Goal: Information Seeking & Learning: Find specific page/section

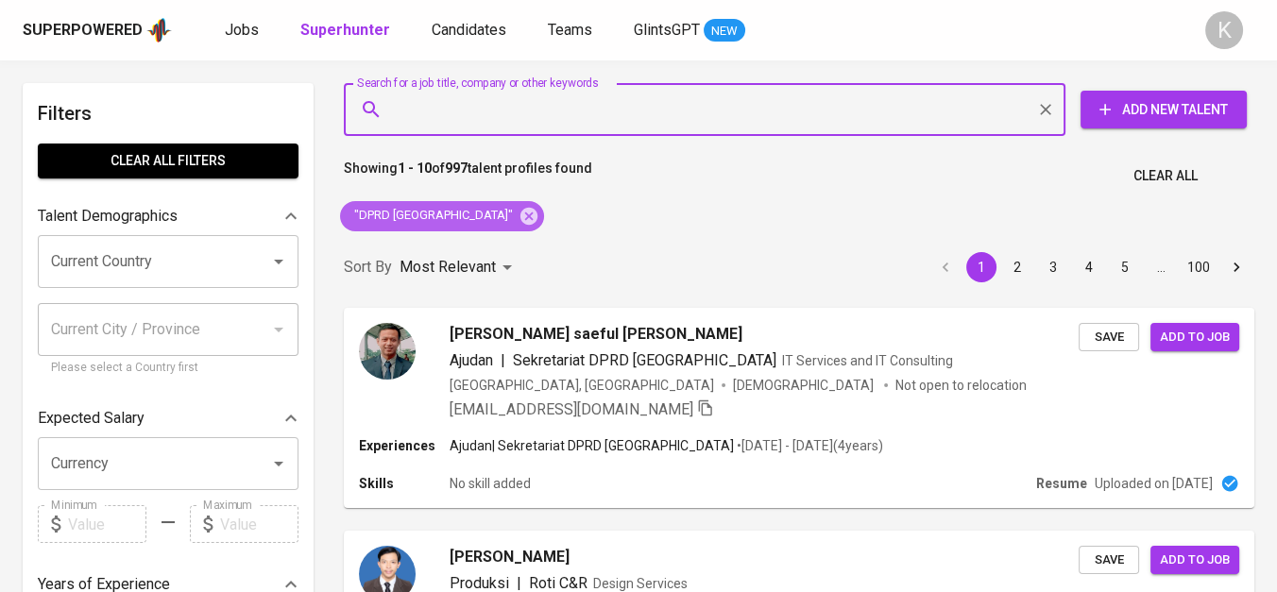
click at [520, 210] on icon at bounding box center [528, 215] width 17 height 17
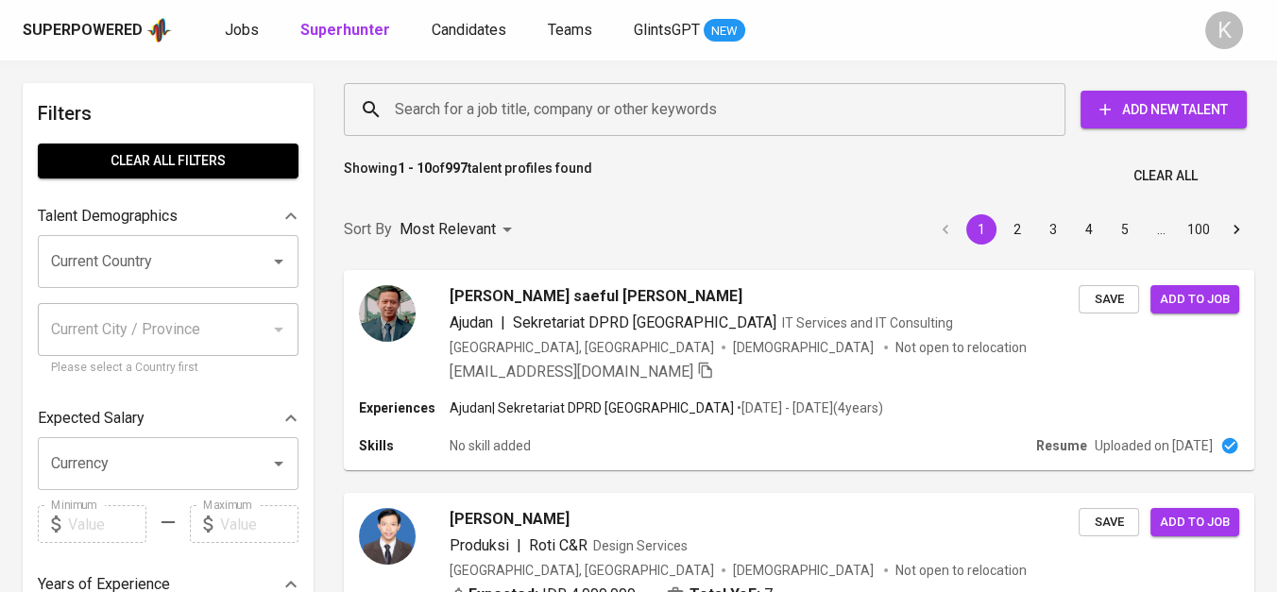
click at [501, 101] on input "Search for a job title, company or other keywords" at bounding box center [709, 110] width 638 height 36
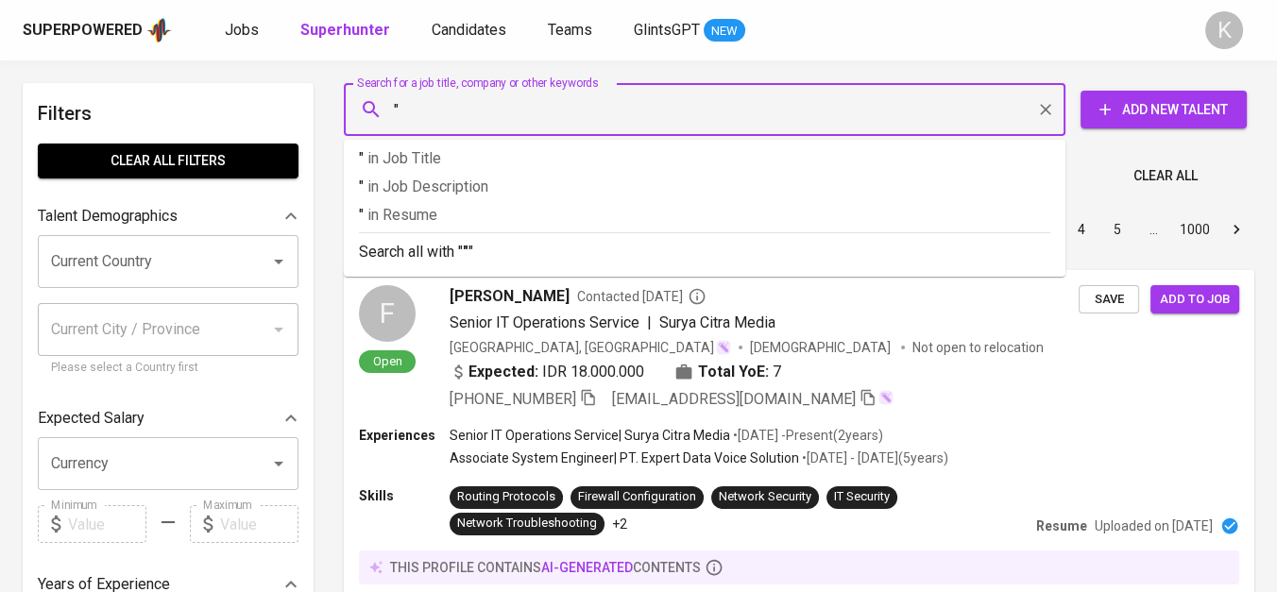
paste input "PT. DEBY PRATAMA TEKNIK"
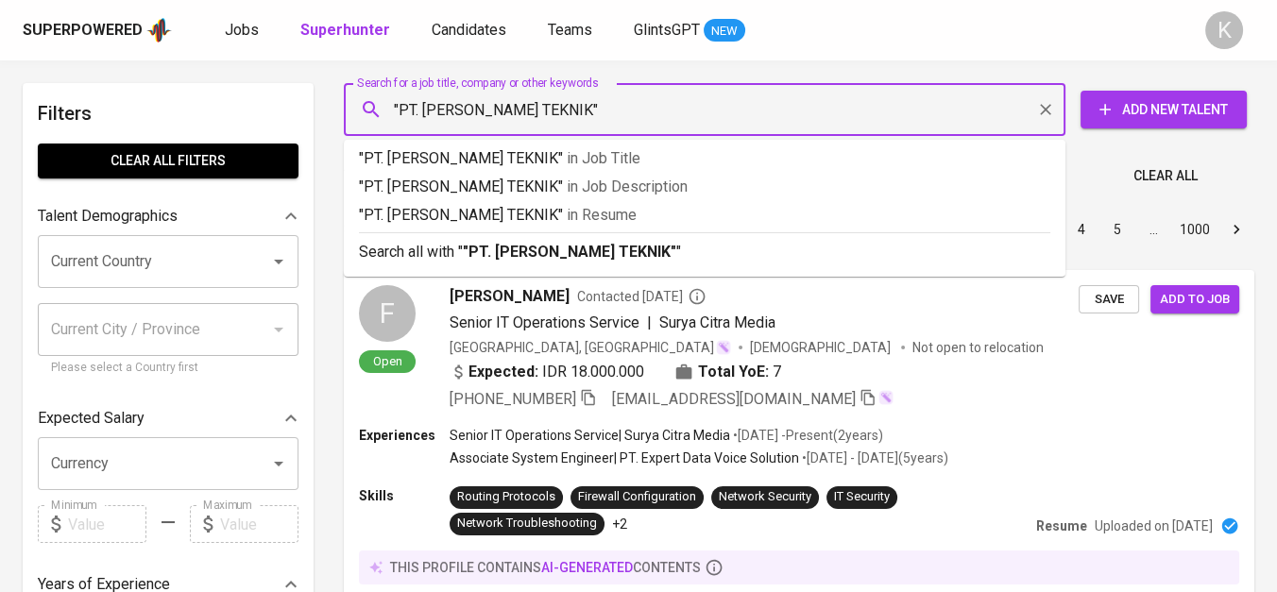
click at [423, 106] on input ""PT. DEBY PRATAMA TEKNIK"" at bounding box center [709, 110] width 638 height 36
type input ""DEBY PRATAMA TEKNIK""
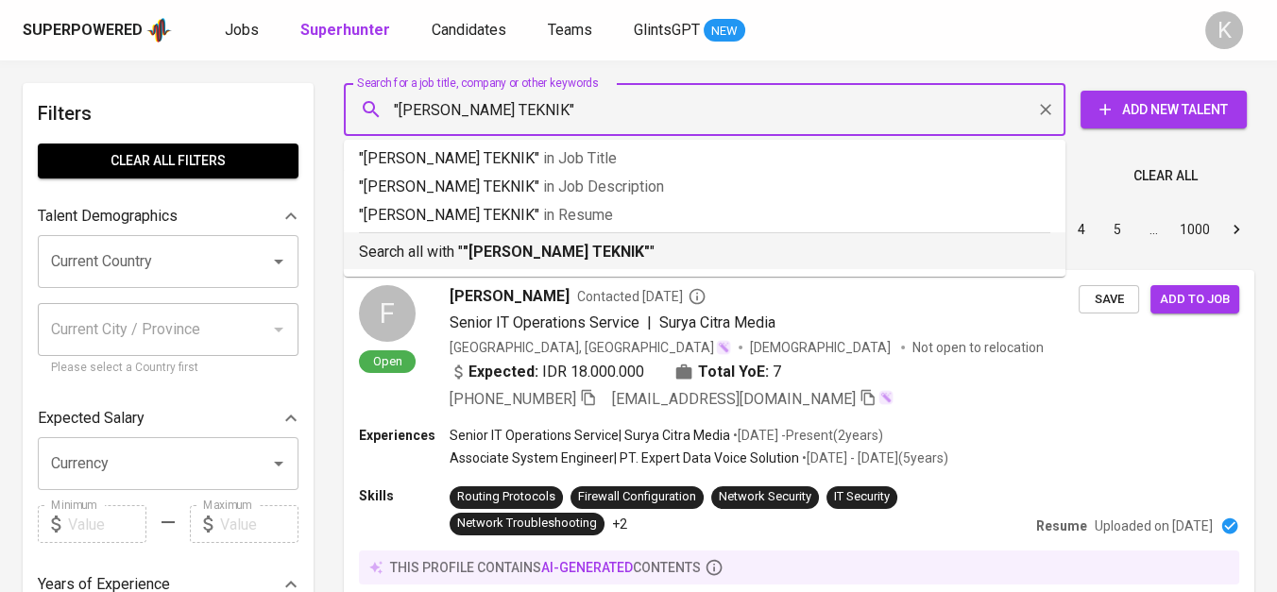
click at [587, 246] on b ""DEBY PRATAMA TEKNIK"" at bounding box center [556, 252] width 187 height 18
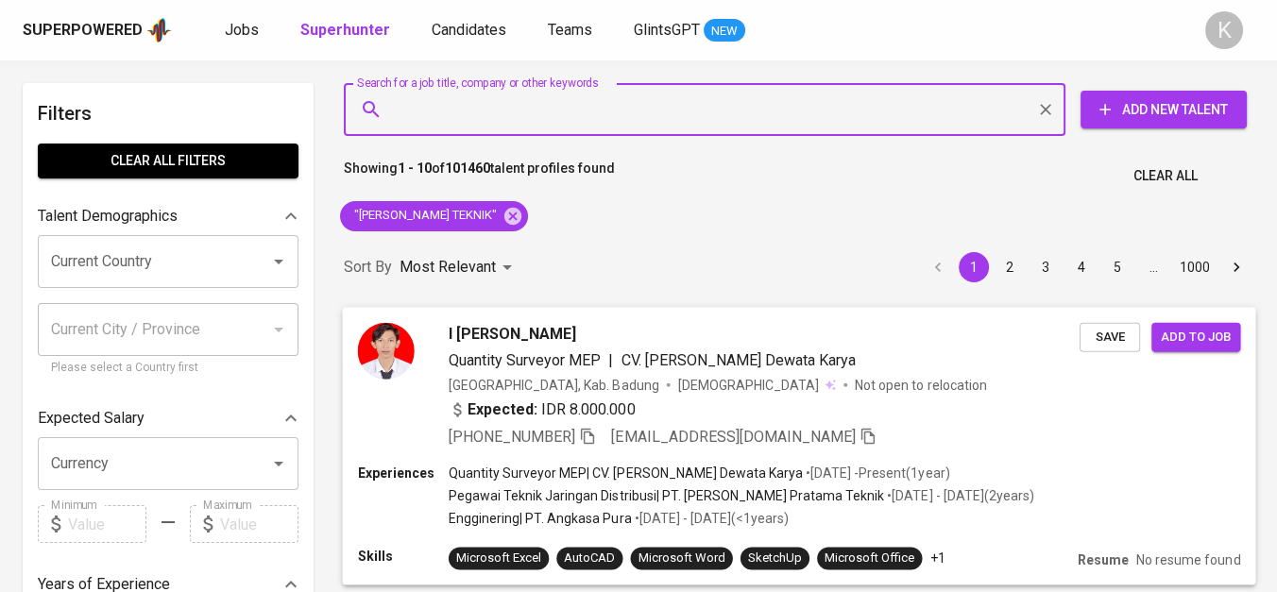
click at [593, 438] on icon "button" at bounding box center [587, 435] width 17 height 17
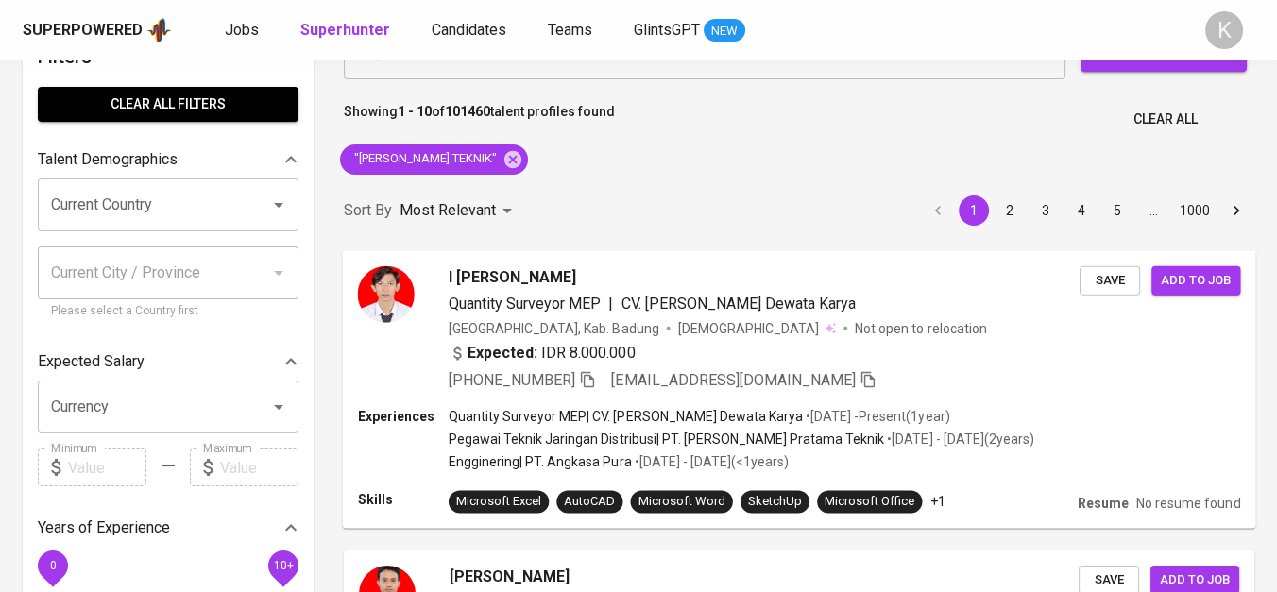
scroll to position [105, 0]
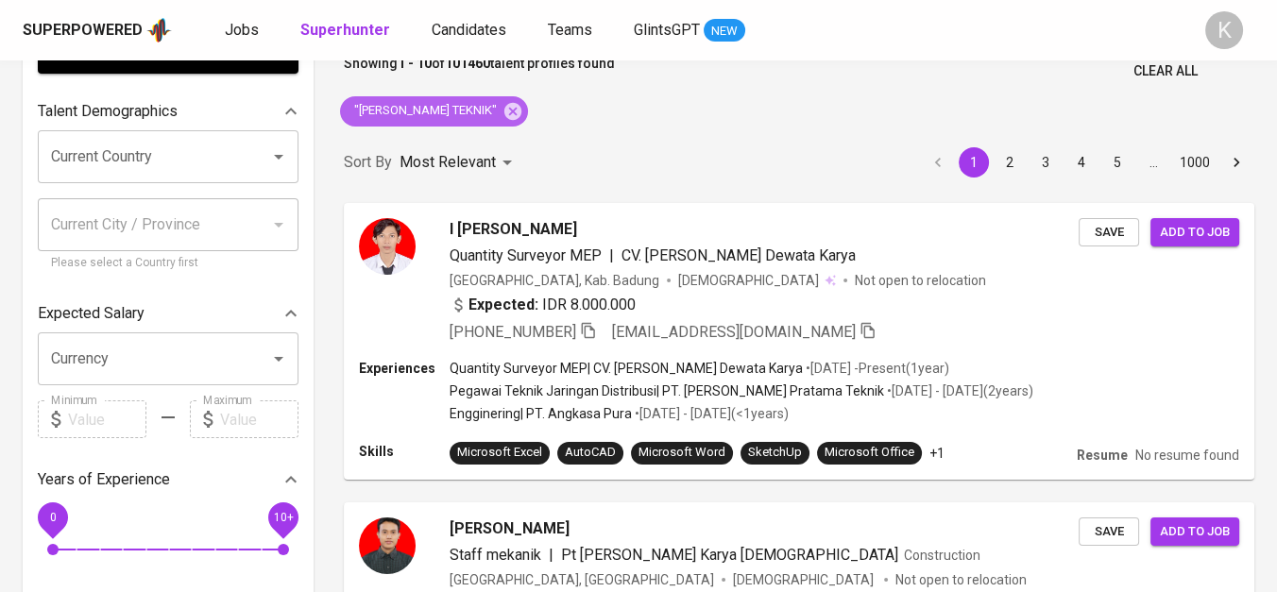
drag, startPoint x: 517, startPoint y: 115, endPoint x: 366, endPoint y: 1, distance: 189.4
click at [517, 114] on icon at bounding box center [512, 110] width 17 height 17
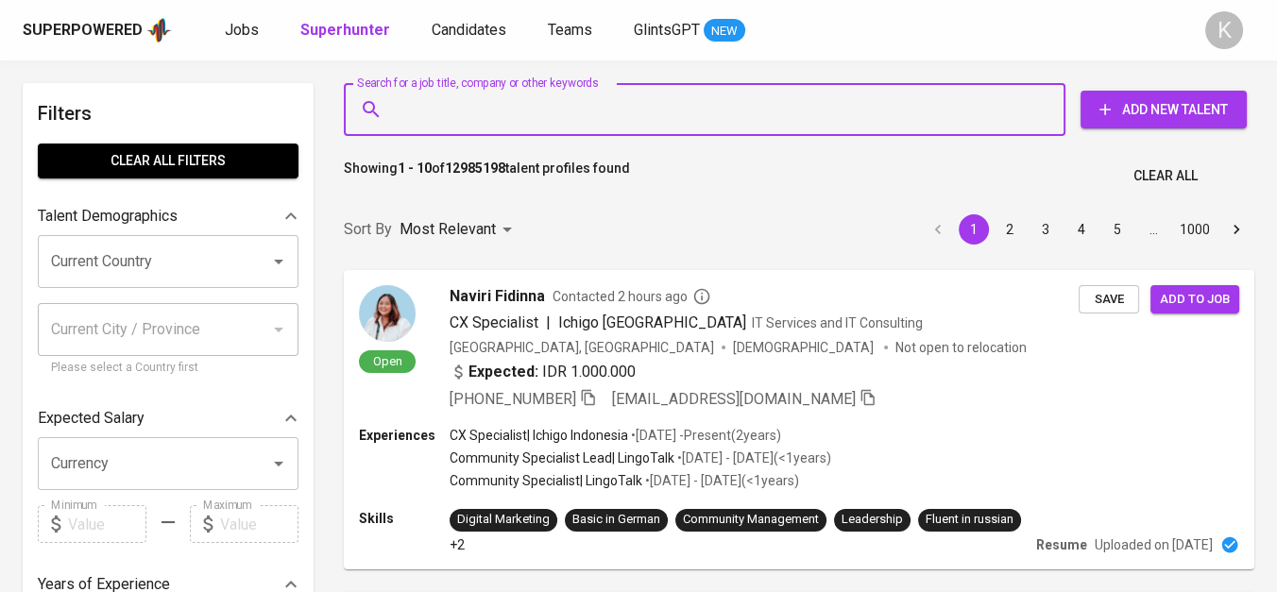
click at [520, 114] on input "Search for a job title, company or other keywords" at bounding box center [709, 110] width 638 height 36
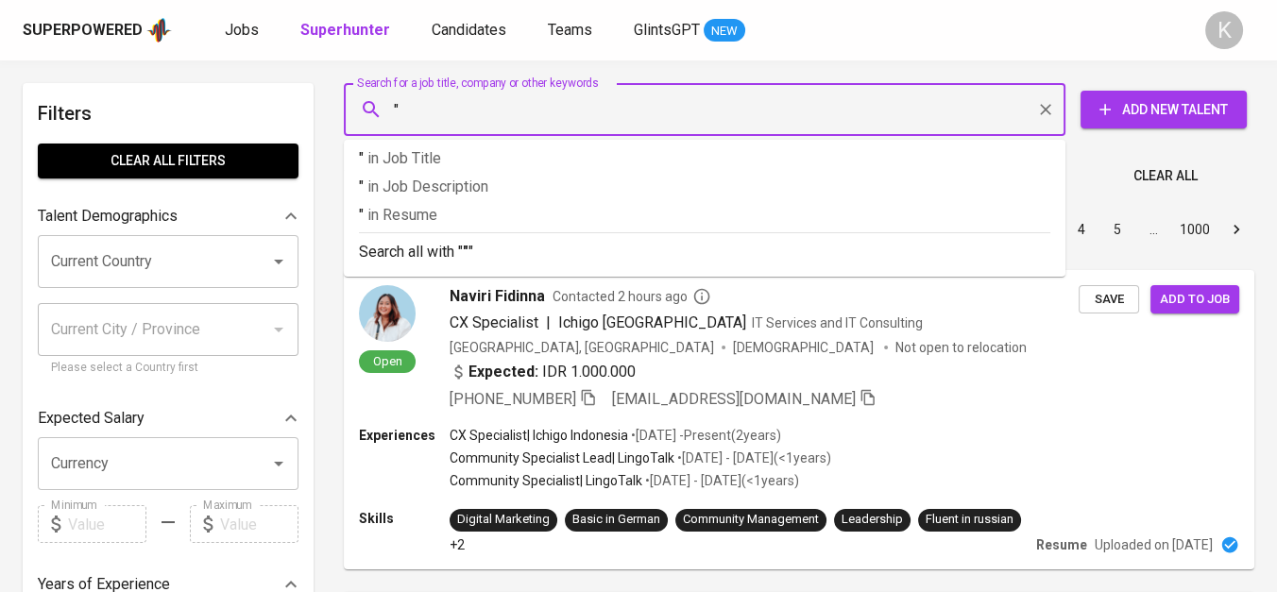
paste input "KALASUBA INDONESIA"
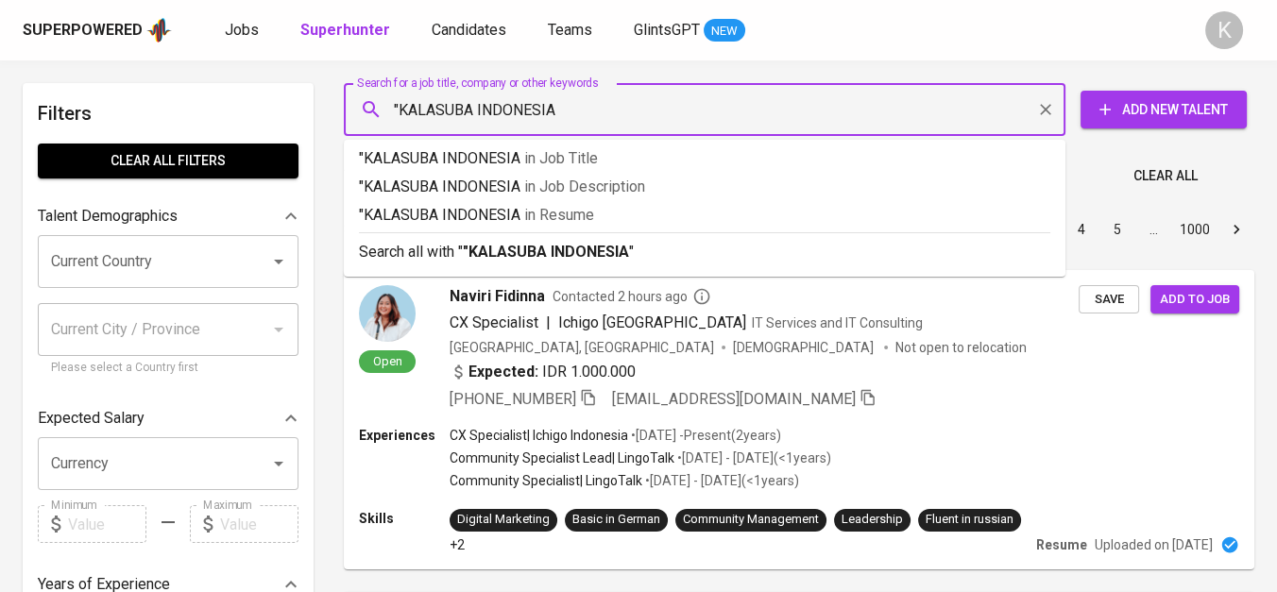
type input ""KALASUBA INDONESIA""
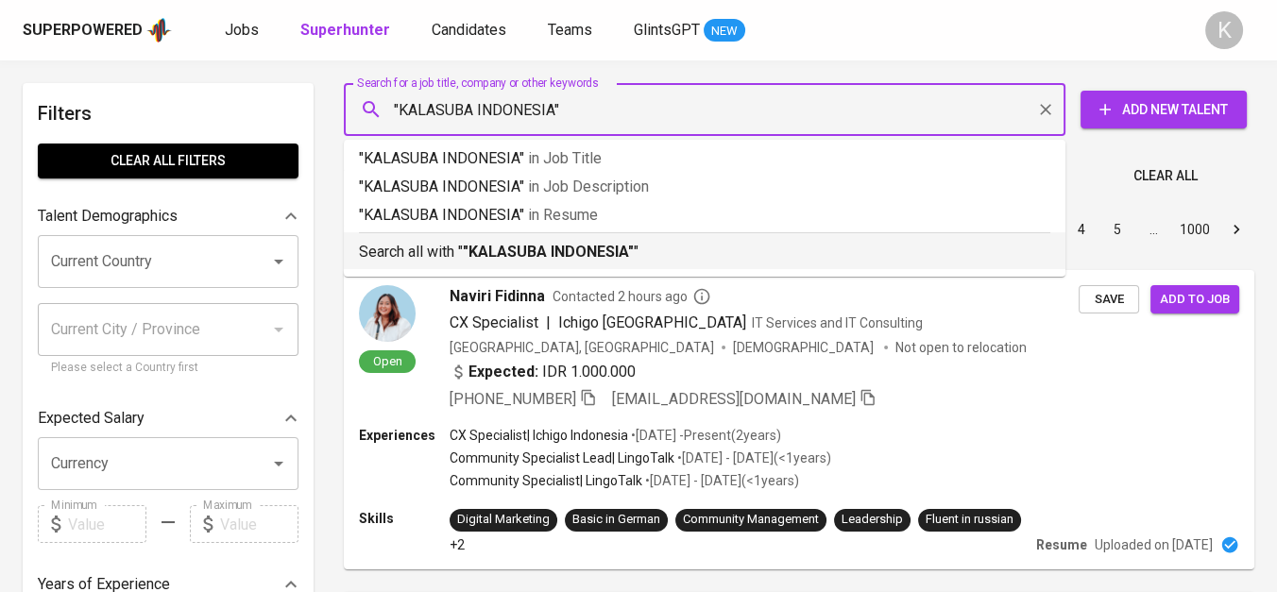
click at [564, 243] on b ""KALASUBA INDONESIA"" at bounding box center [548, 252] width 171 height 18
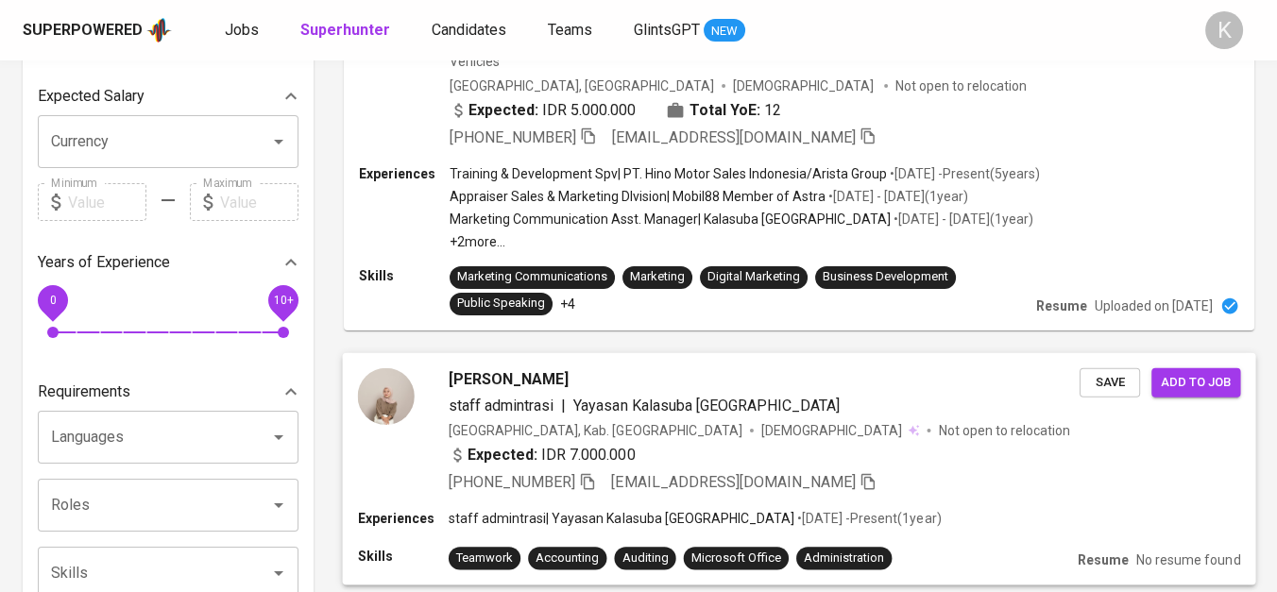
scroll to position [524, 0]
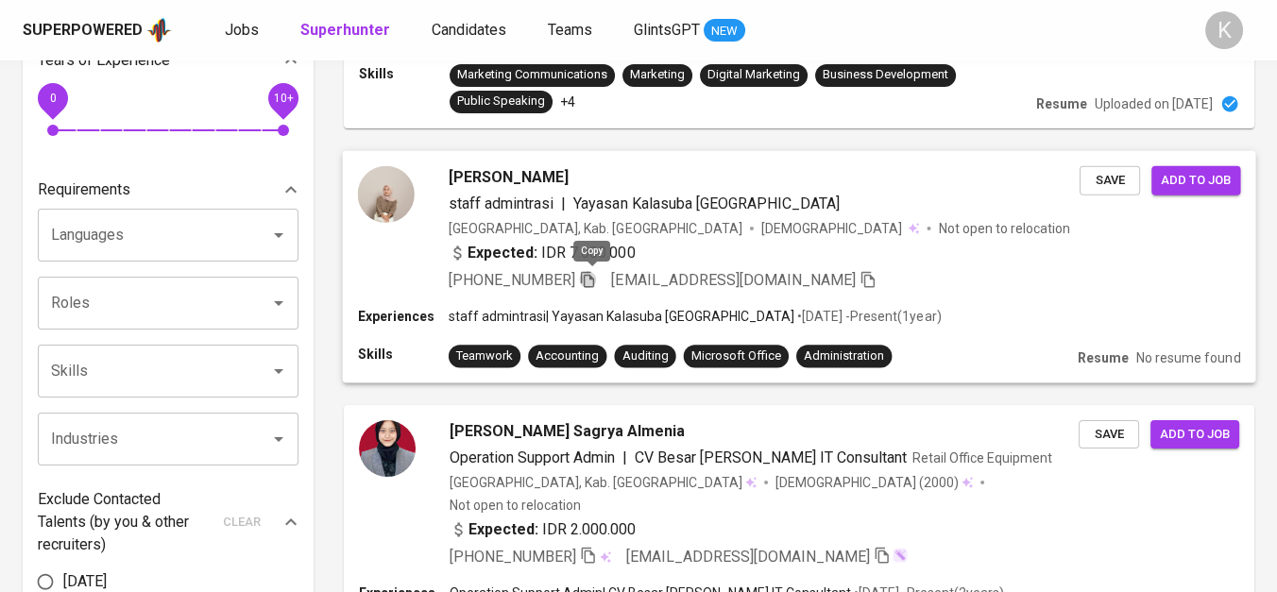
click at [587, 272] on icon "button" at bounding box center [587, 278] width 17 height 17
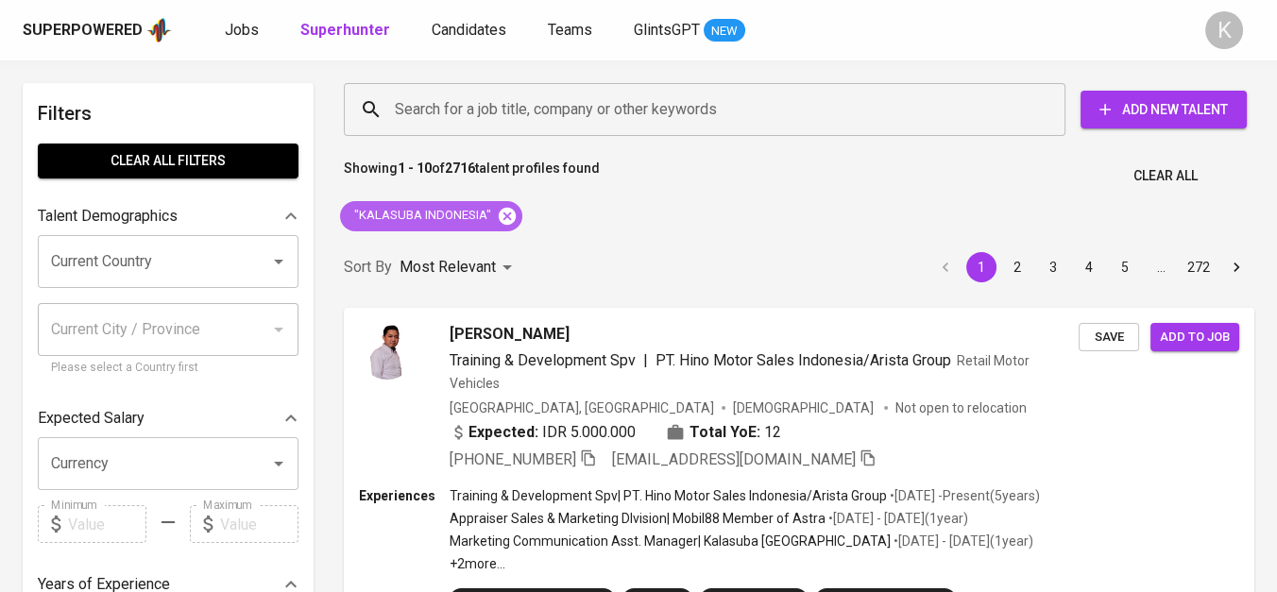
click at [506, 211] on icon at bounding box center [507, 215] width 17 height 17
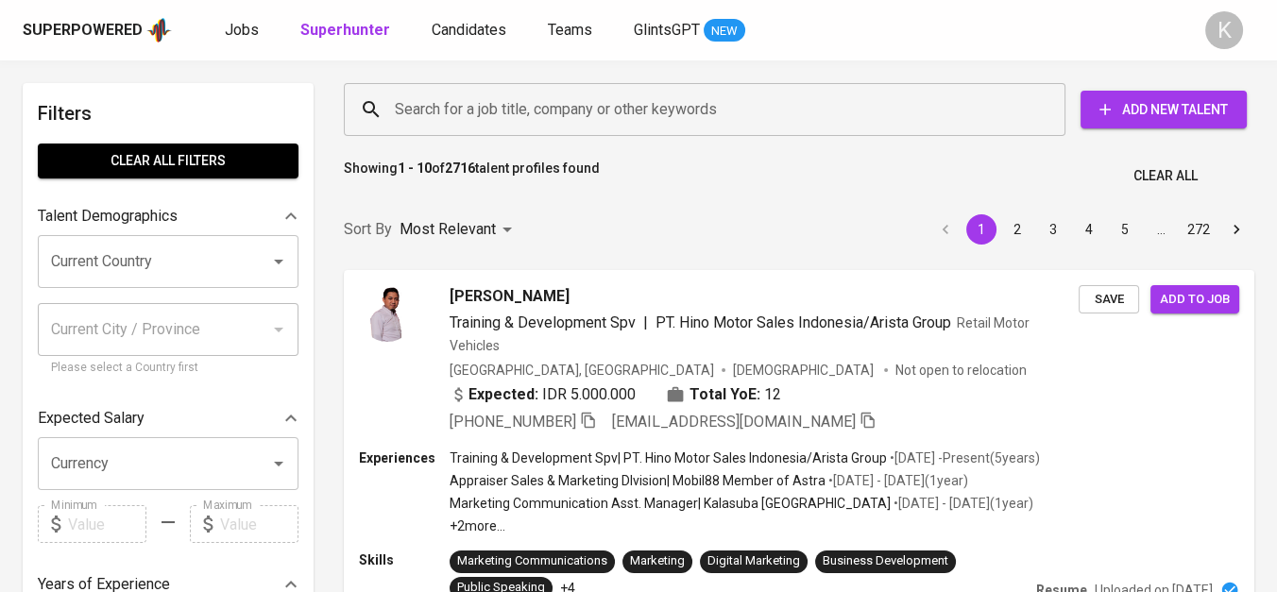
click at [507, 115] on input "Search for a job title, company or other keywords" at bounding box center [709, 110] width 638 height 36
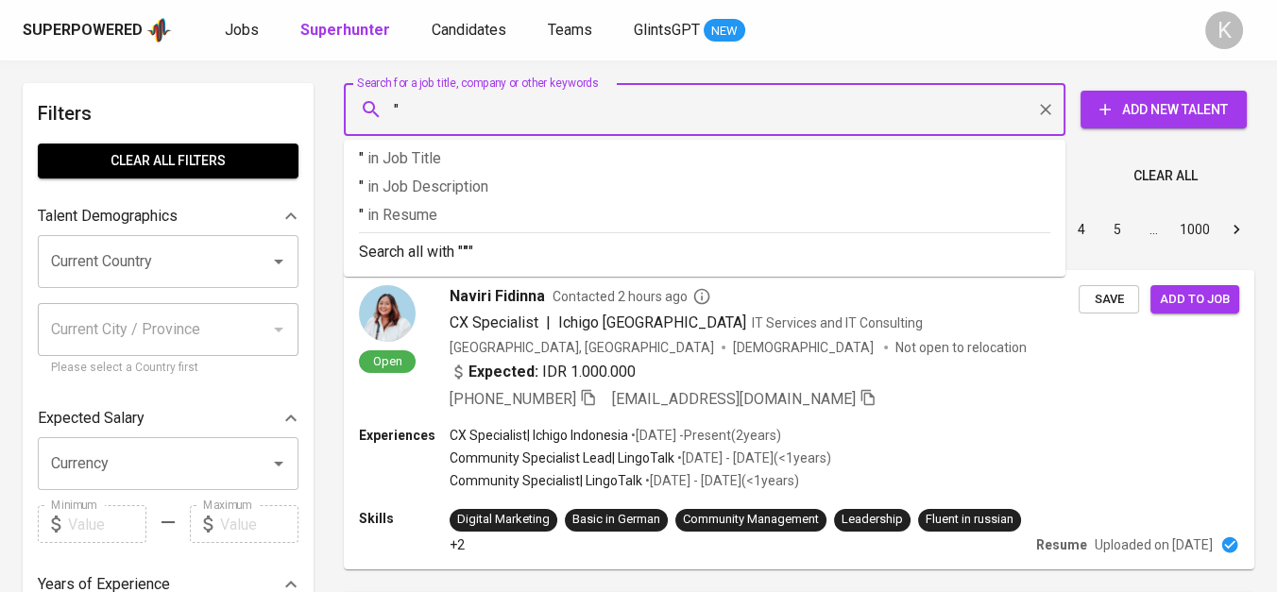
paste input "Polystar International"
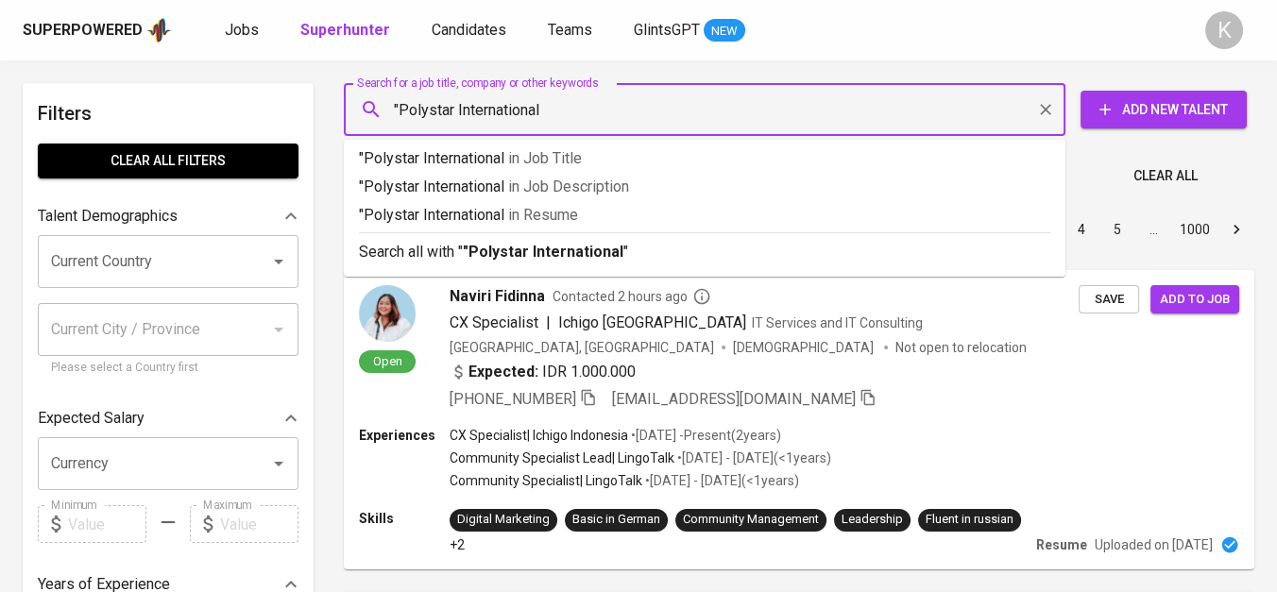
type input ""Polystar International""
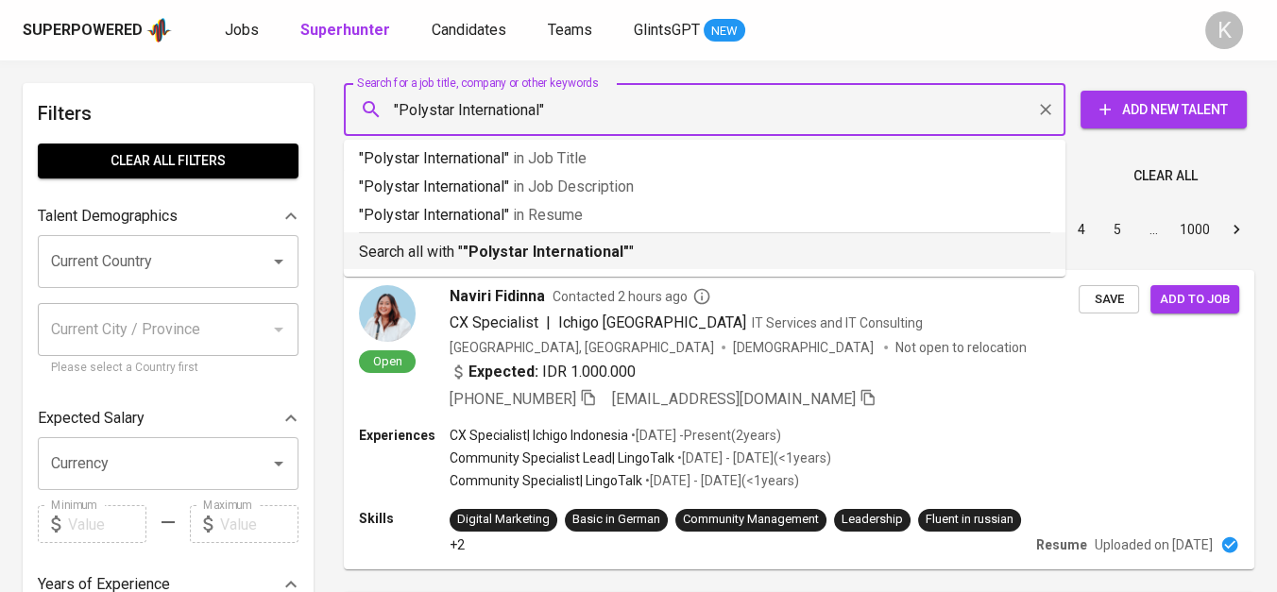
click at [571, 257] on b ""Polystar International"" at bounding box center [546, 252] width 166 height 18
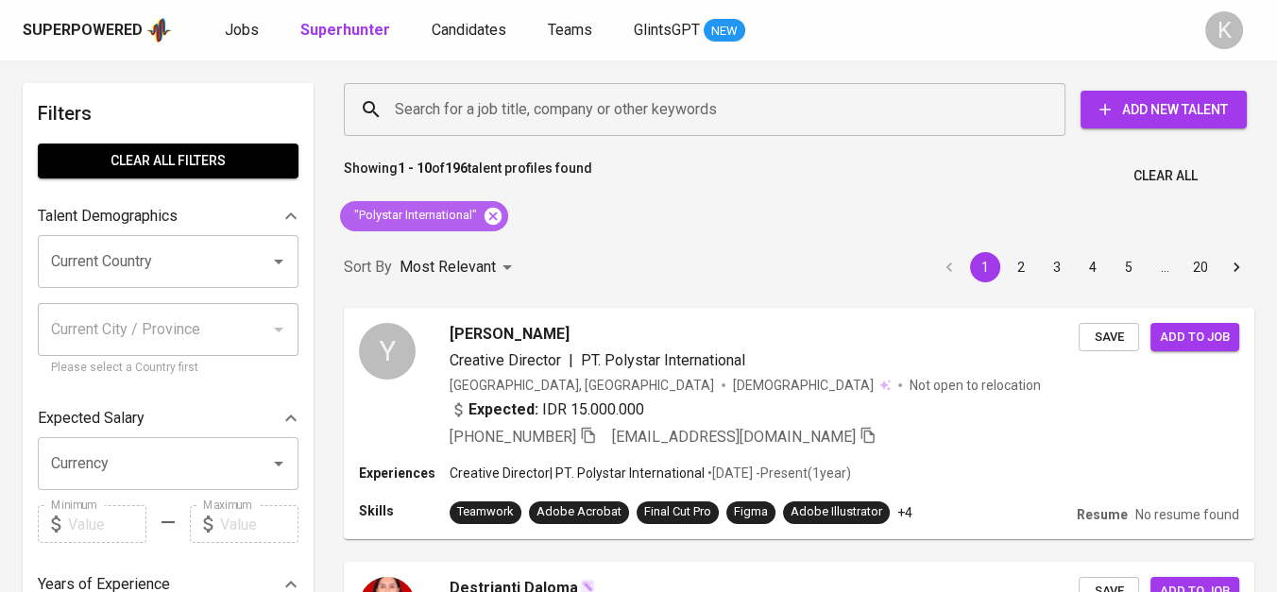
click at [488, 206] on icon at bounding box center [493, 216] width 21 height 21
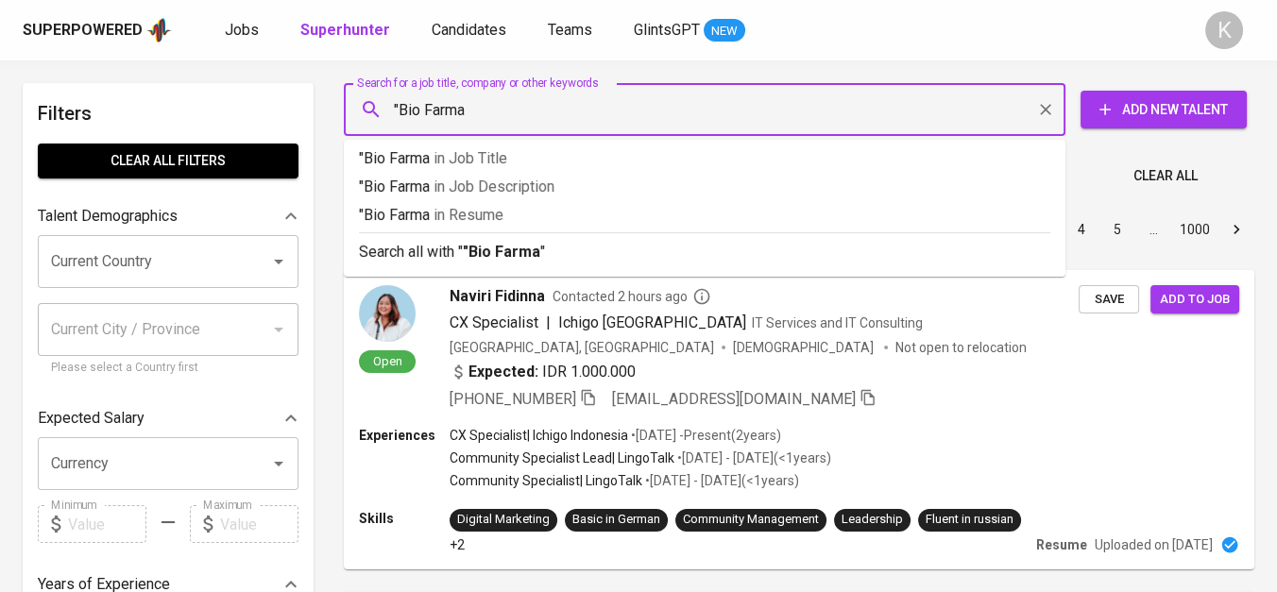
type input ""Bio Farma""
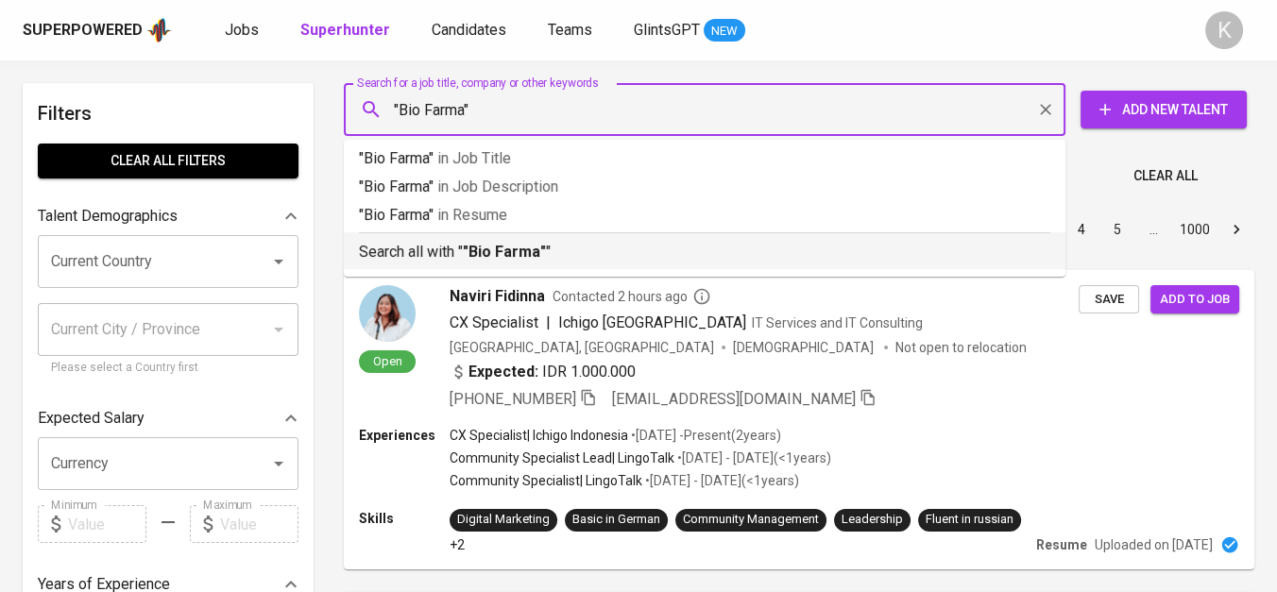
click at [545, 246] on p "Search all with " "Bio Farma" "" at bounding box center [704, 252] width 691 height 23
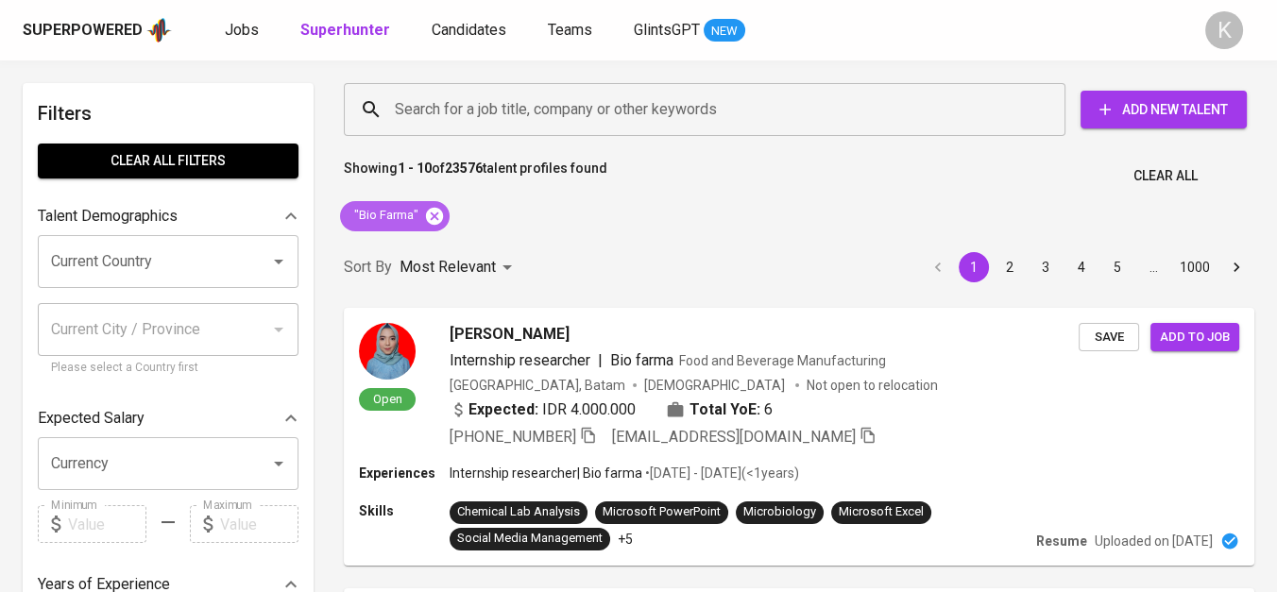
click at [430, 218] on icon at bounding box center [434, 216] width 21 height 21
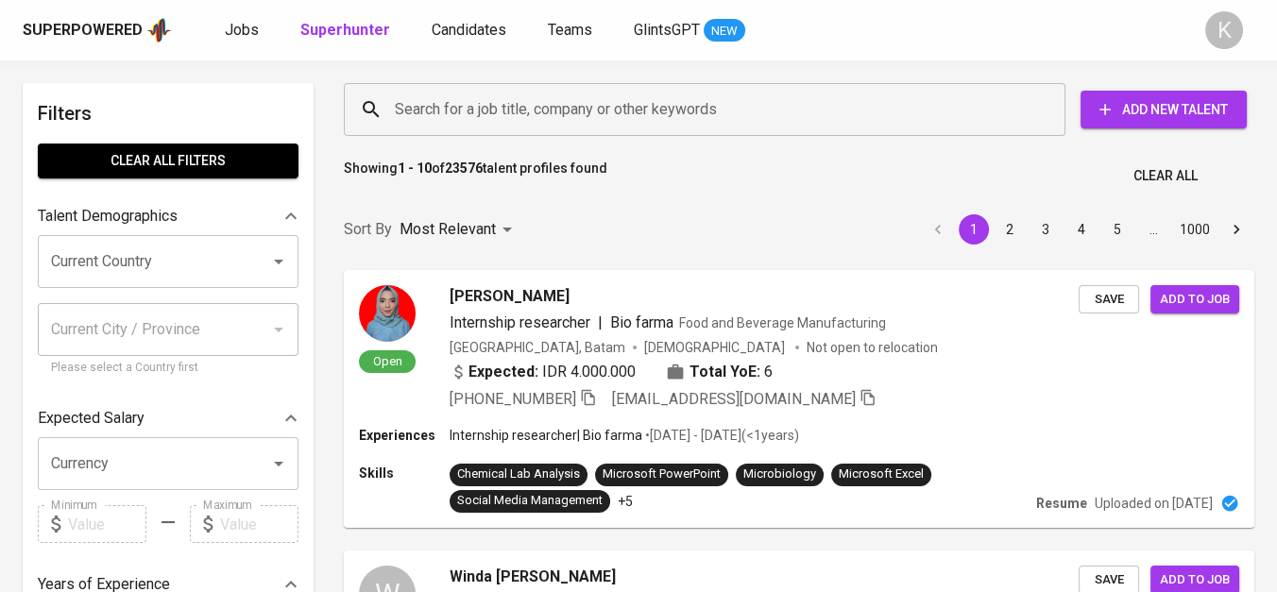
click at [429, 110] on input "Search for a job title, company or other keywords" at bounding box center [709, 110] width 638 height 36
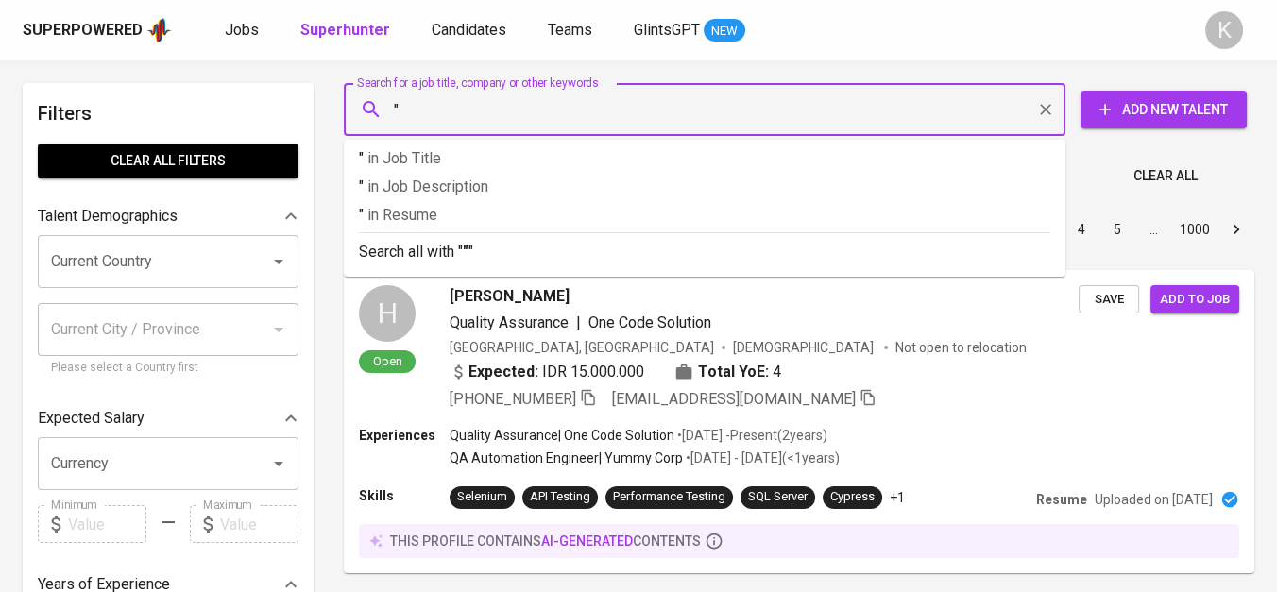
paste input "indonesian society of sustainability professionals"
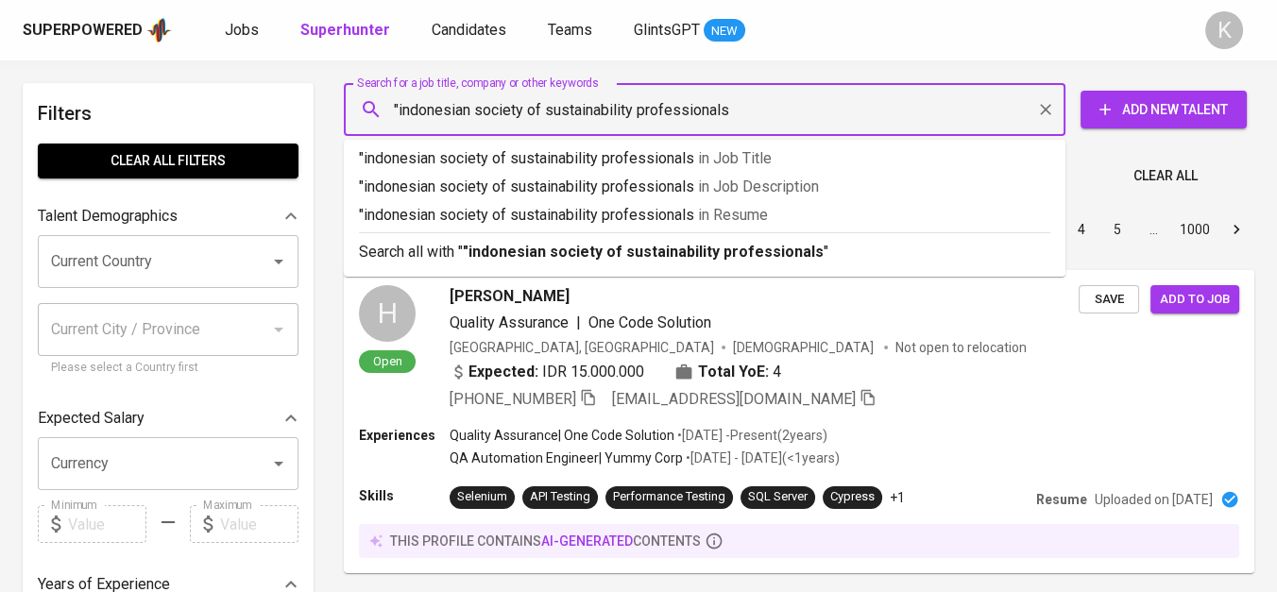
type input ""indonesian society of sustainability professionals""
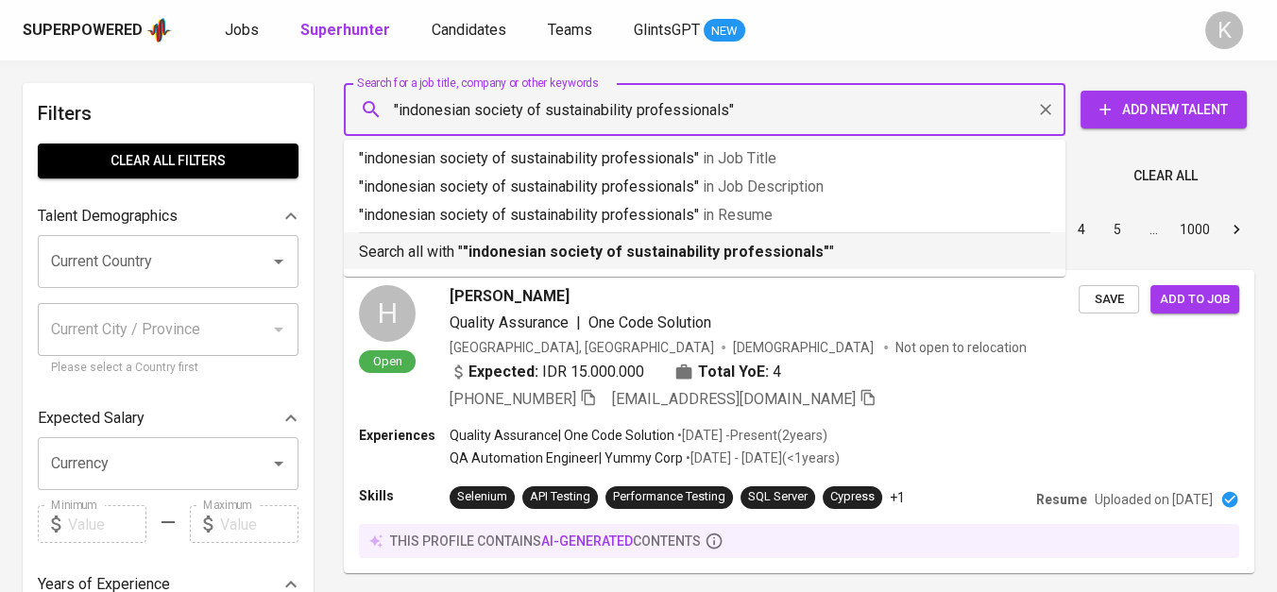
click at [555, 246] on b ""indonesian society of sustainability professionals"" at bounding box center [646, 252] width 366 height 18
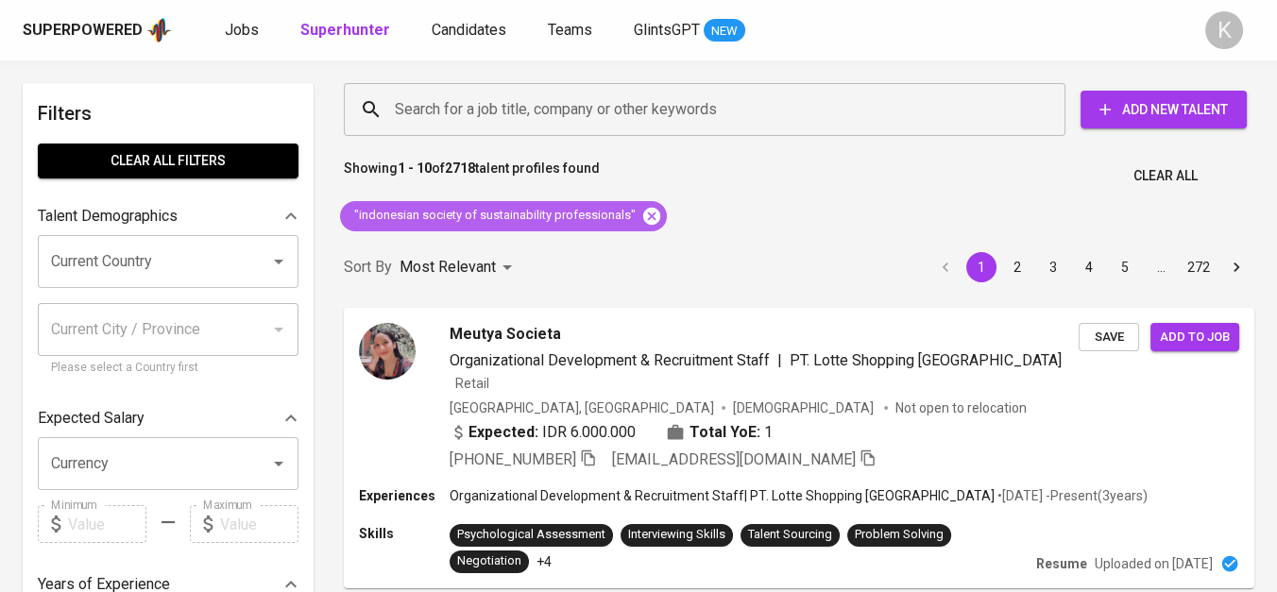
click at [646, 217] on icon at bounding box center [651, 215] width 17 height 17
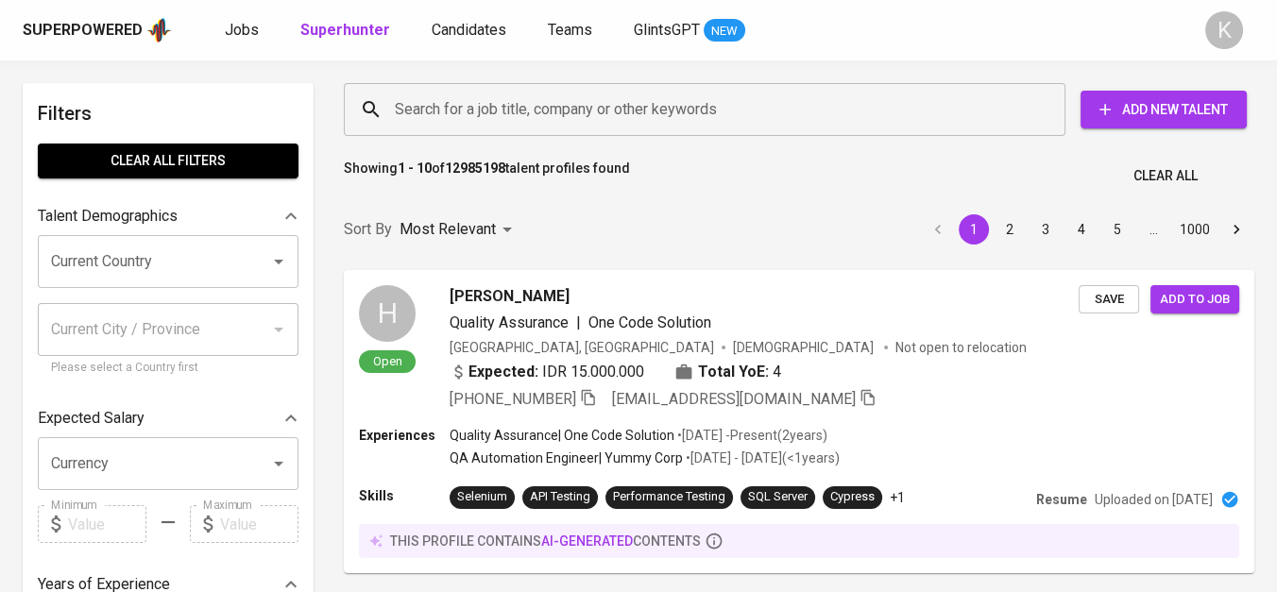
click at [500, 105] on input "Search for a job title, company or other keywords" at bounding box center [709, 110] width 638 height 36
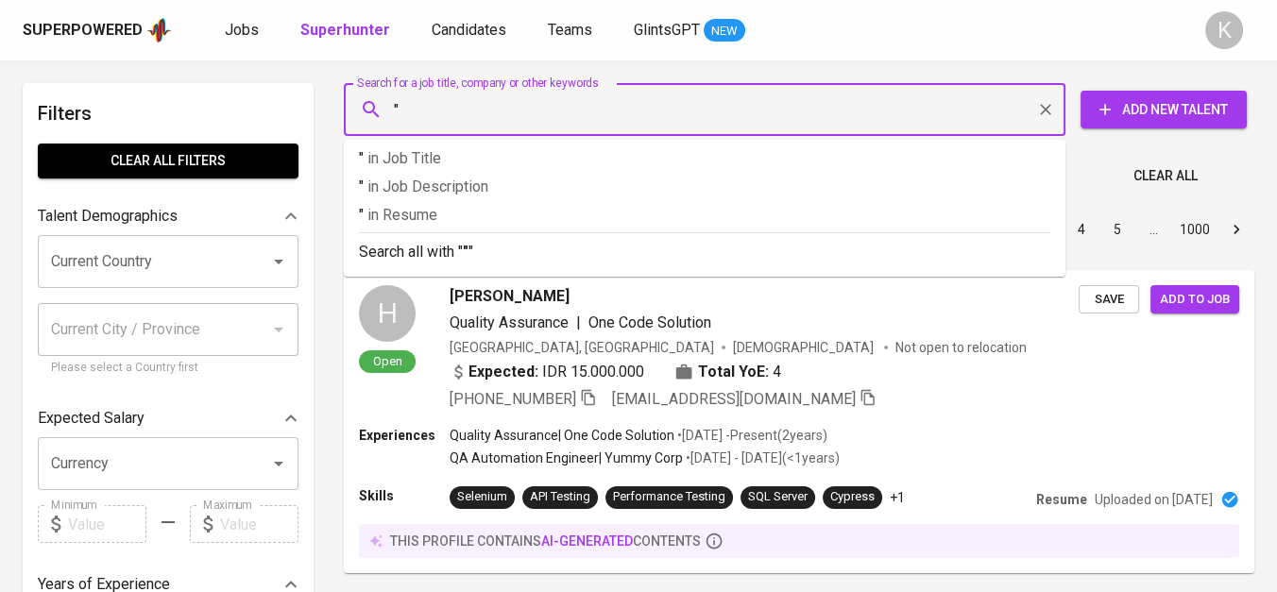
paste input "BANSAM TECHNOLOGY INDONESIA.,"
type input ""BANSAM TECHNOLOGY INDONESIA.,"
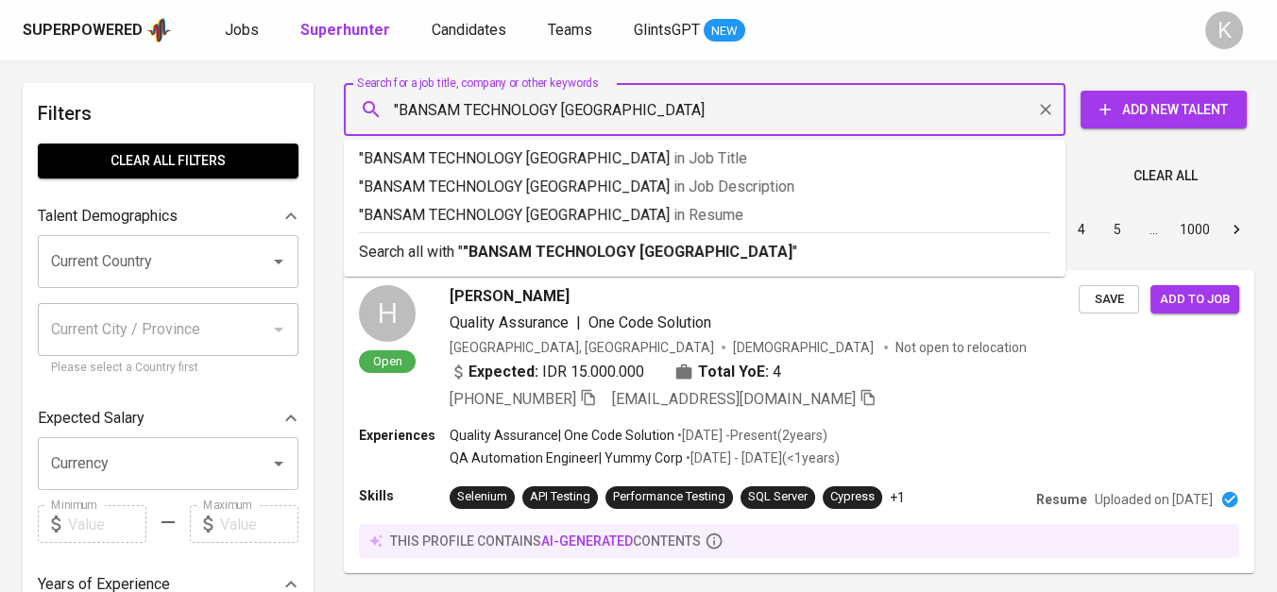
type input ""BANSAM TECHNOLOGY INDONESIA""
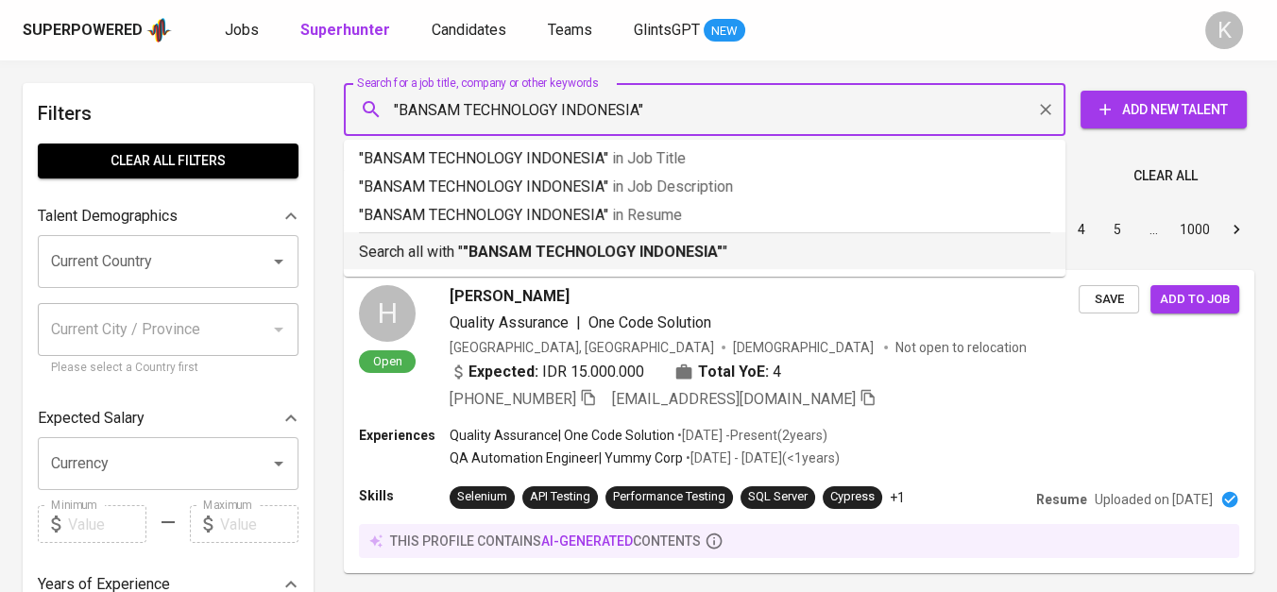
click at [561, 253] on b ""BANSAM TECHNOLOGY INDONESIA"" at bounding box center [593, 252] width 260 height 18
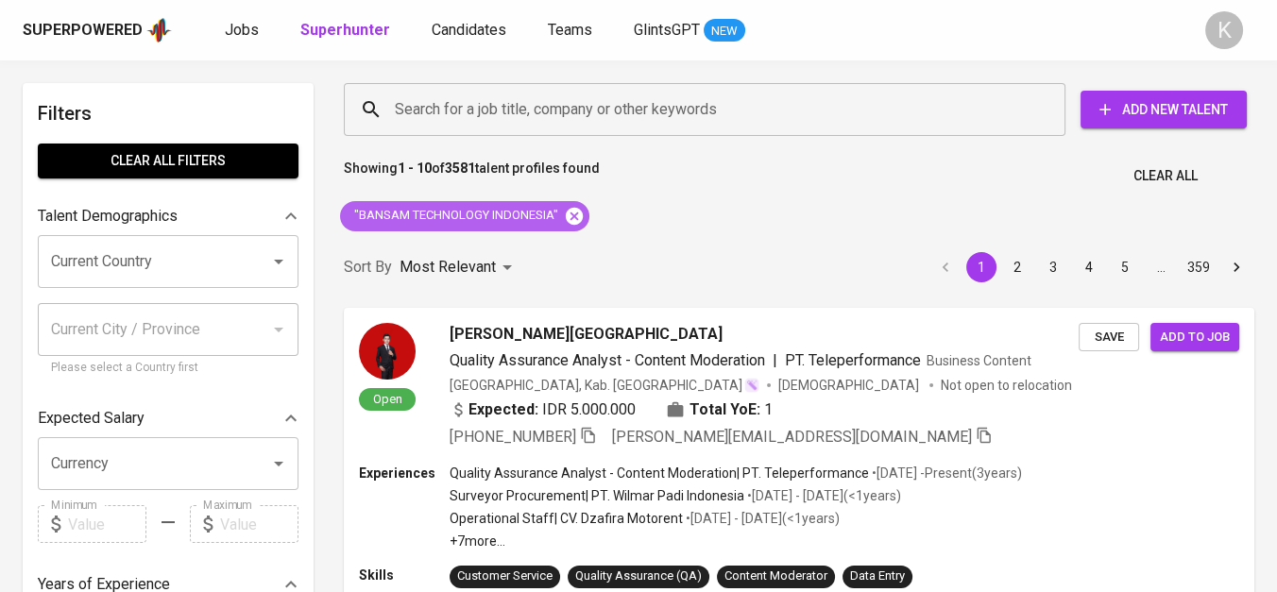
click at [582, 219] on icon at bounding box center [574, 215] width 17 height 17
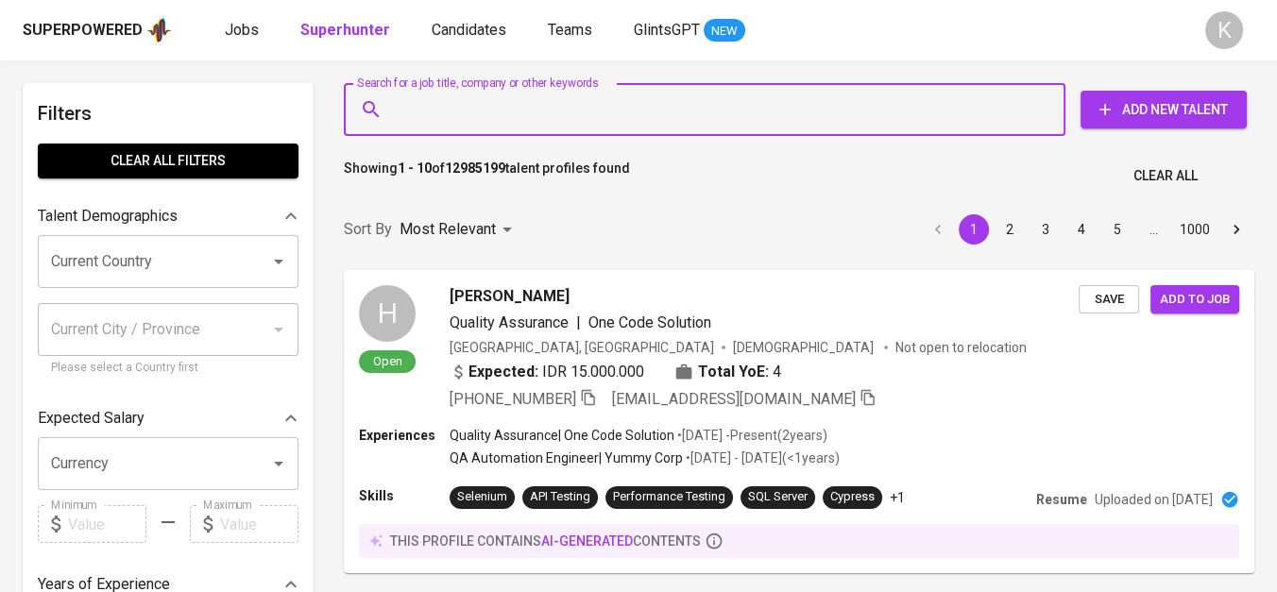
click at [522, 110] on input "Search for a job title, company or other keywords" at bounding box center [709, 110] width 638 height 36
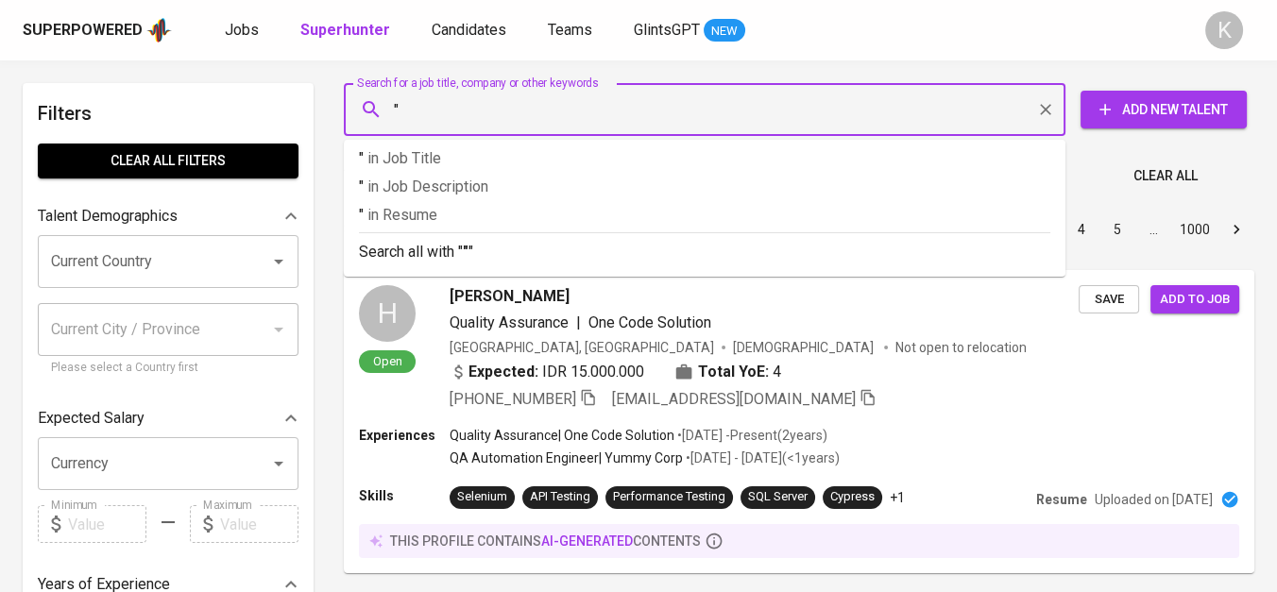
paste input "SUMBER WAHAU JAYA"
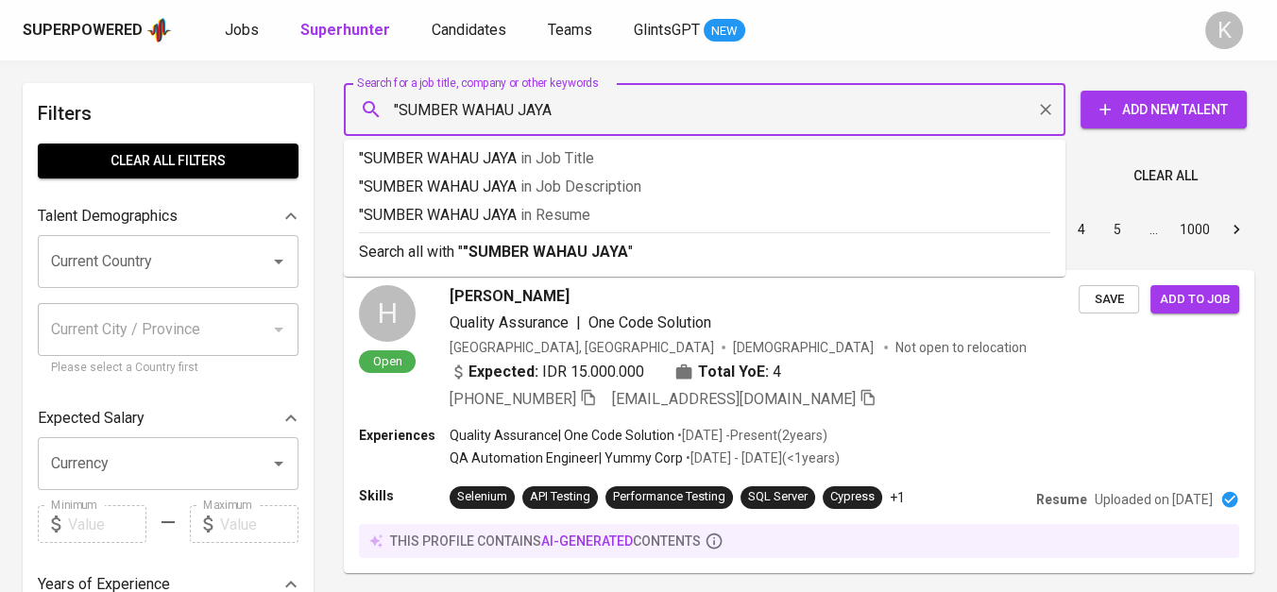
type input ""SUMBER WAHAU JAYA""
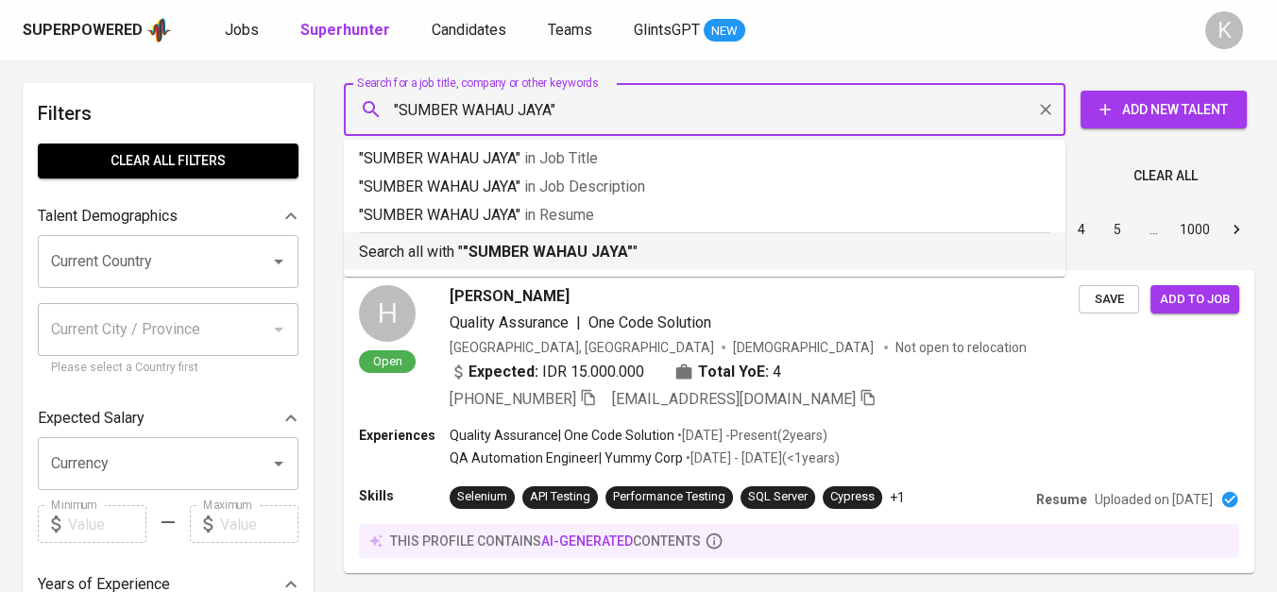
click at [583, 262] on p "Search all with " "SUMBER WAHAU JAYA" "" at bounding box center [704, 252] width 691 height 23
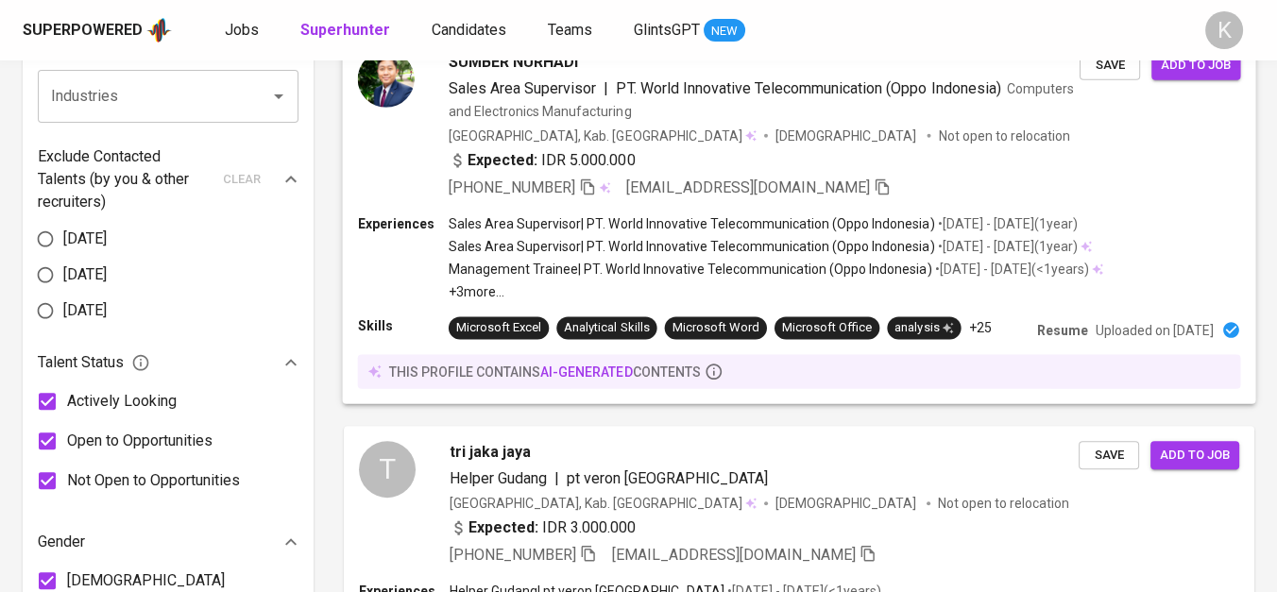
scroll to position [1049, 0]
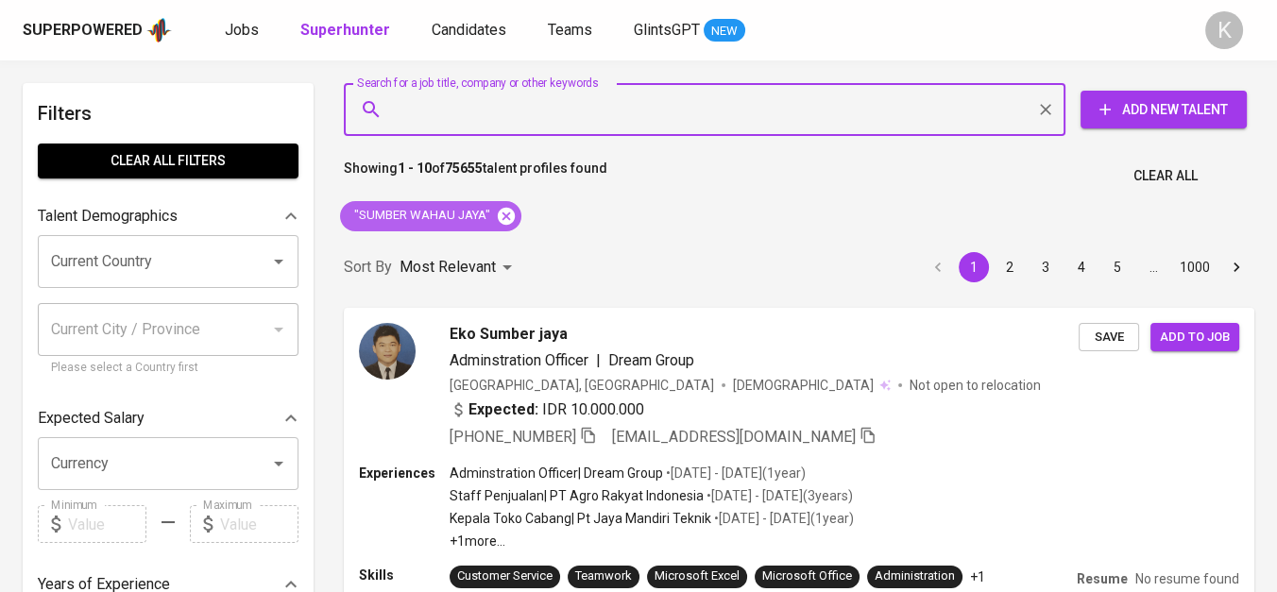
click at [505, 211] on icon at bounding box center [506, 215] width 17 height 17
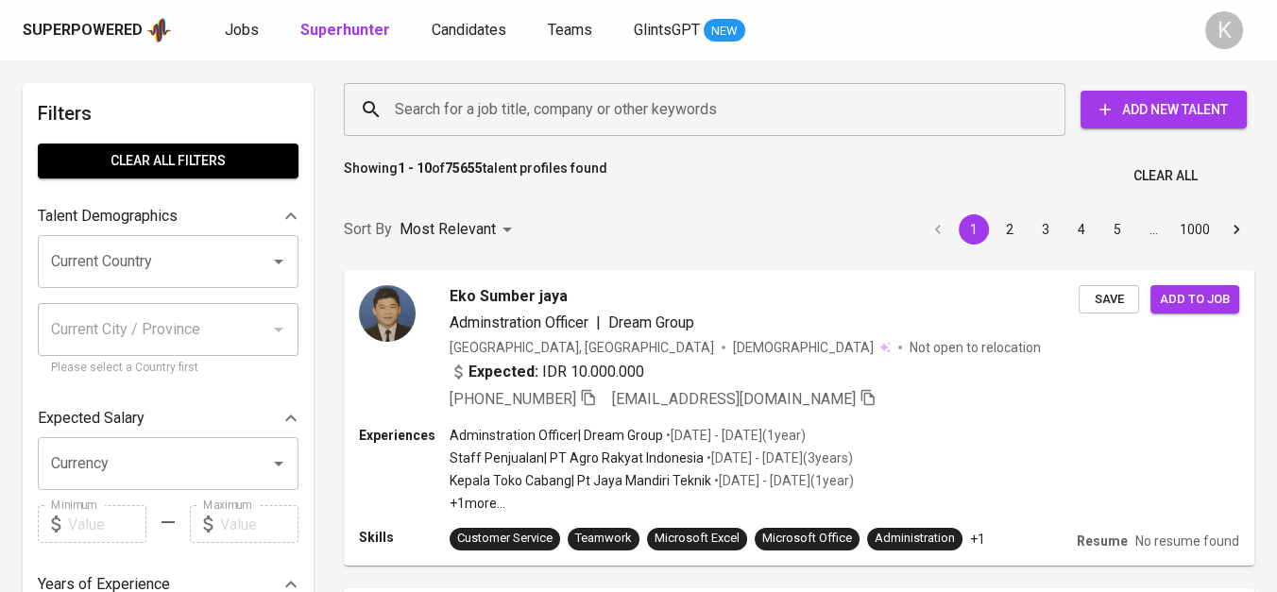
click at [582, 122] on input "Search for a job title, company or other keywords" at bounding box center [709, 110] width 638 height 36
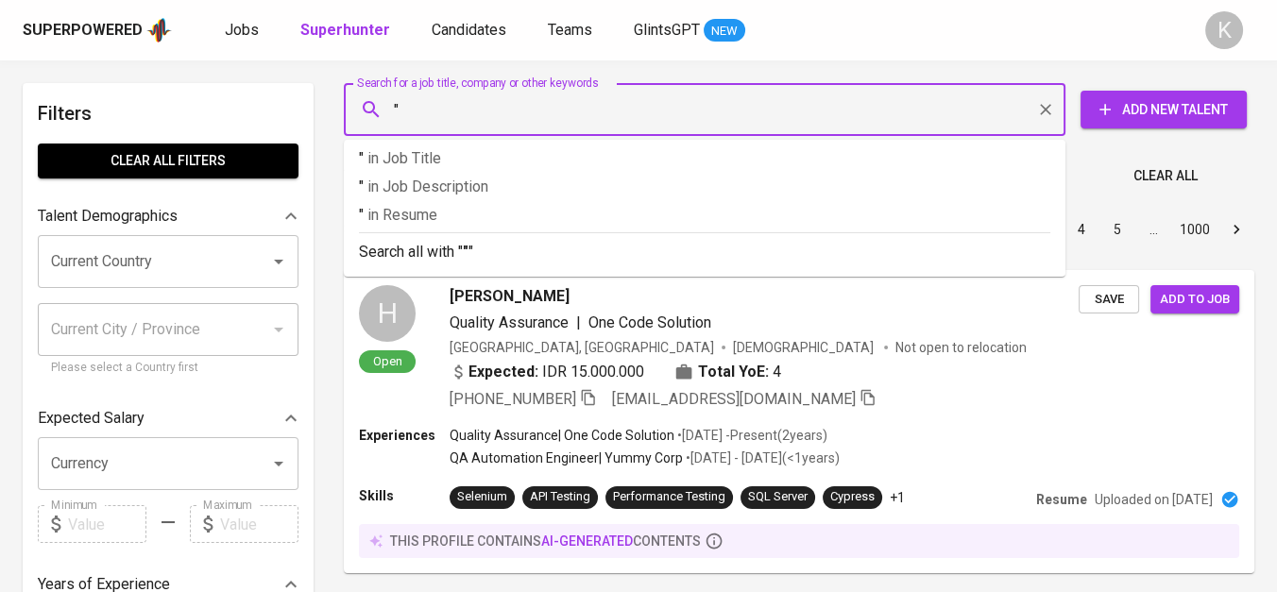
paste input "PT. Pilar Nusantara Gemilang"
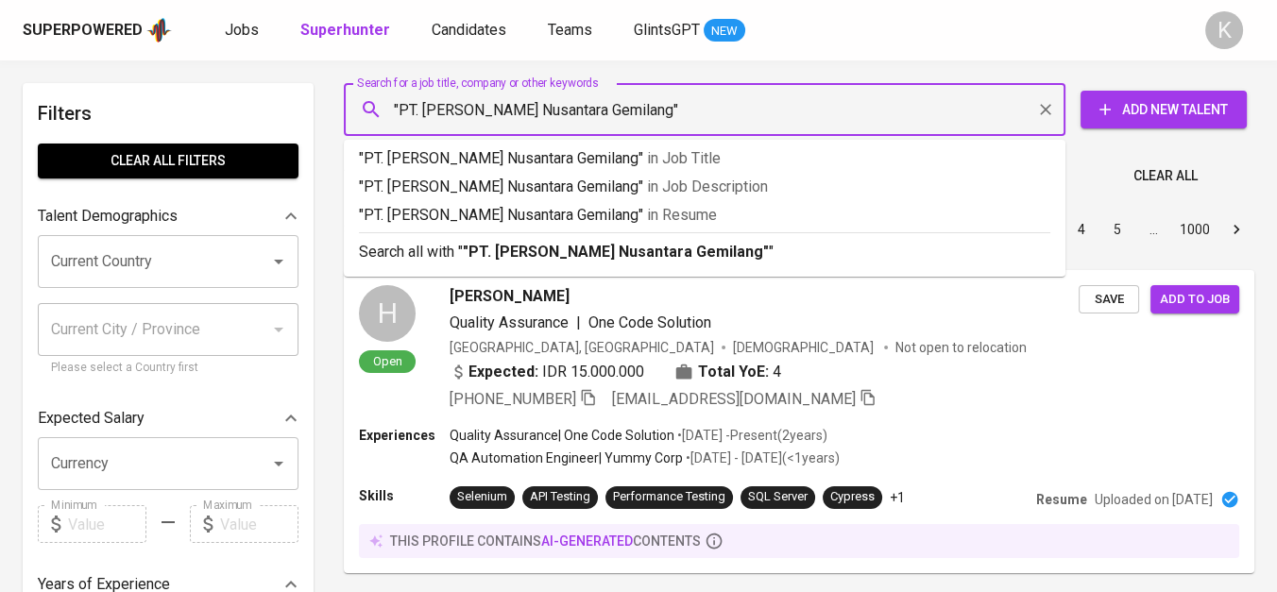
click at [423, 113] on input ""PT. Pilar Nusantara Gemilang"" at bounding box center [709, 110] width 638 height 36
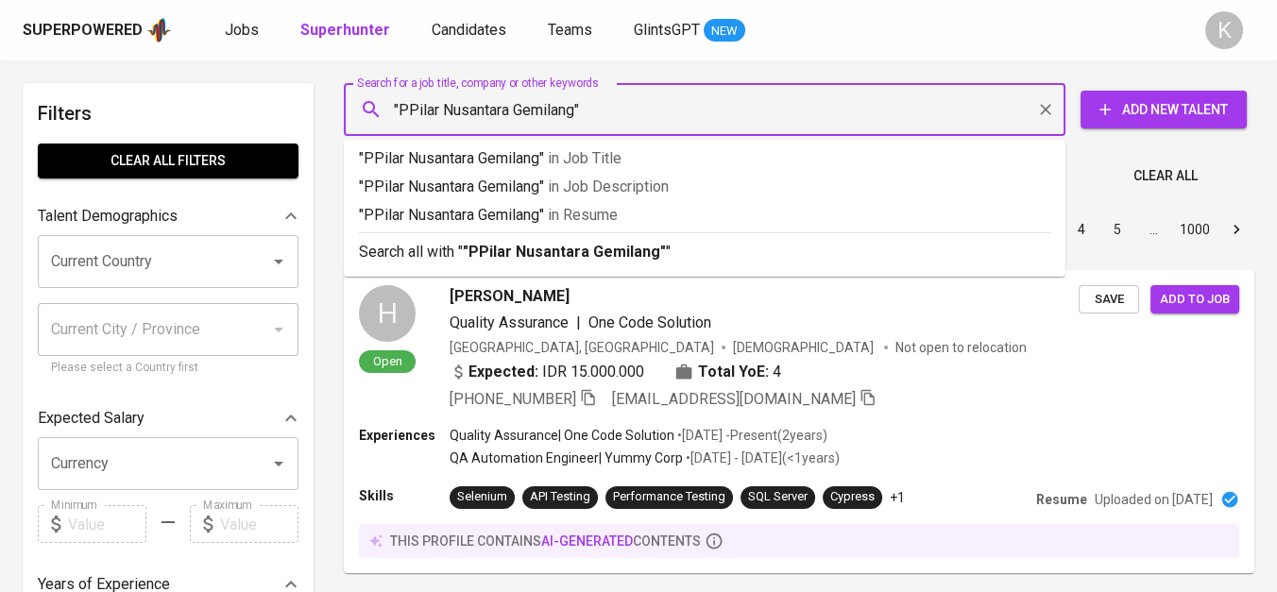
type input ""Pilar Nusantara Gemilang""
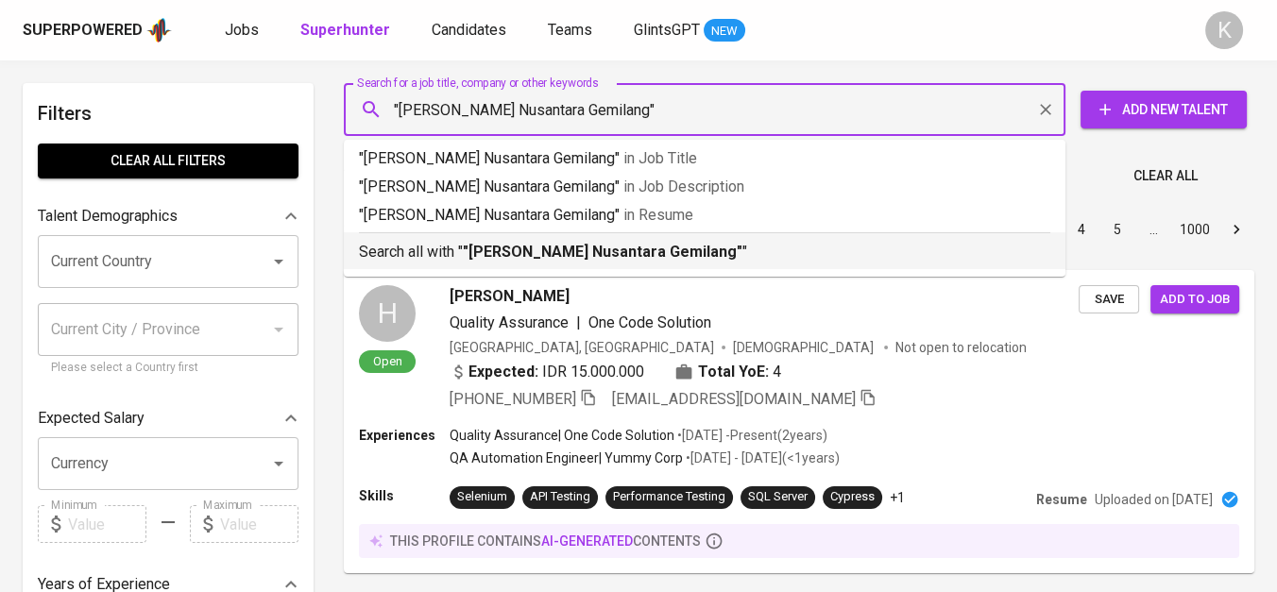
click at [488, 256] on b ""Pilar Nusantara Gemilang"" at bounding box center [603, 252] width 280 height 18
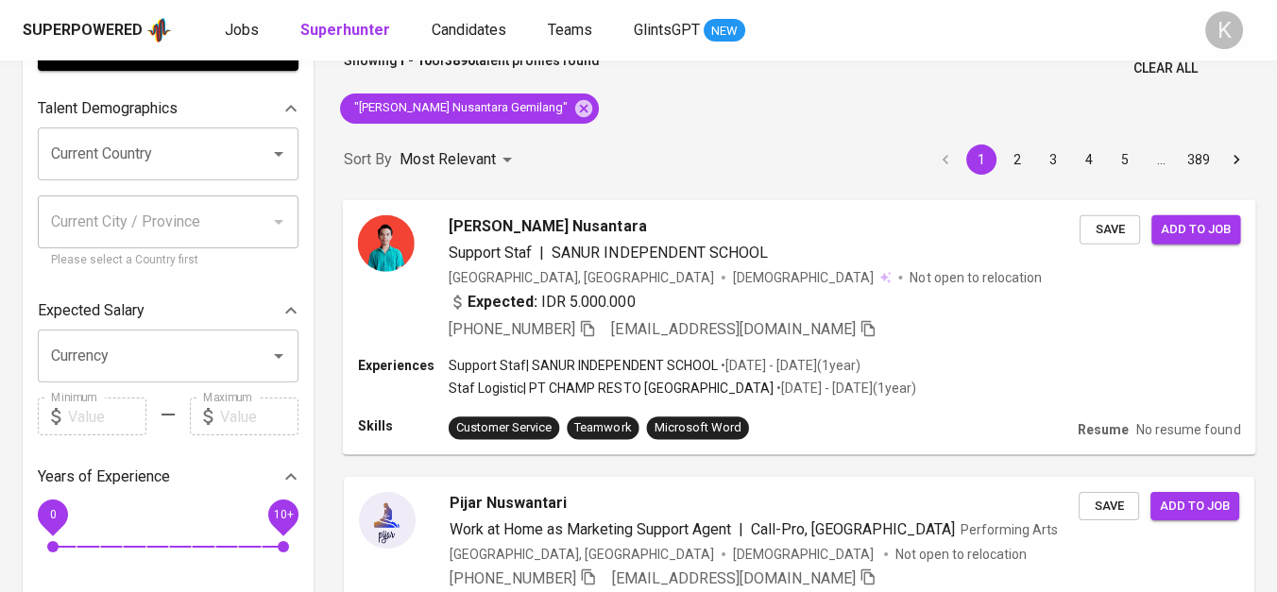
scroll to position [314, 0]
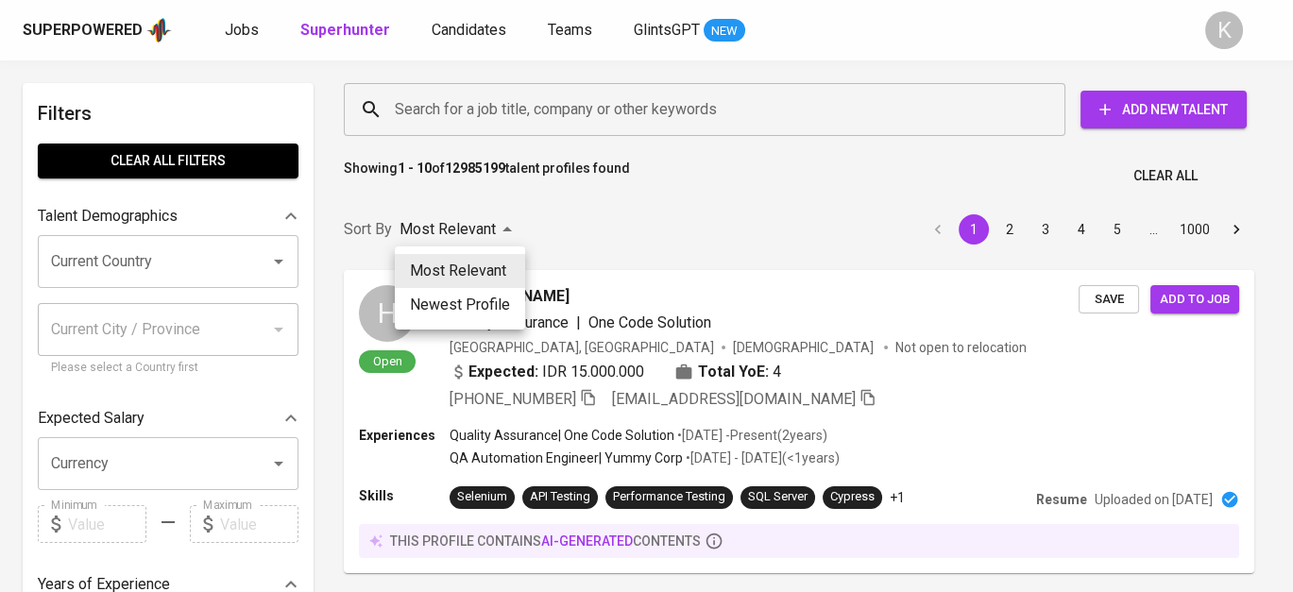
click at [510, 99] on div at bounding box center [646, 296] width 1293 height 592
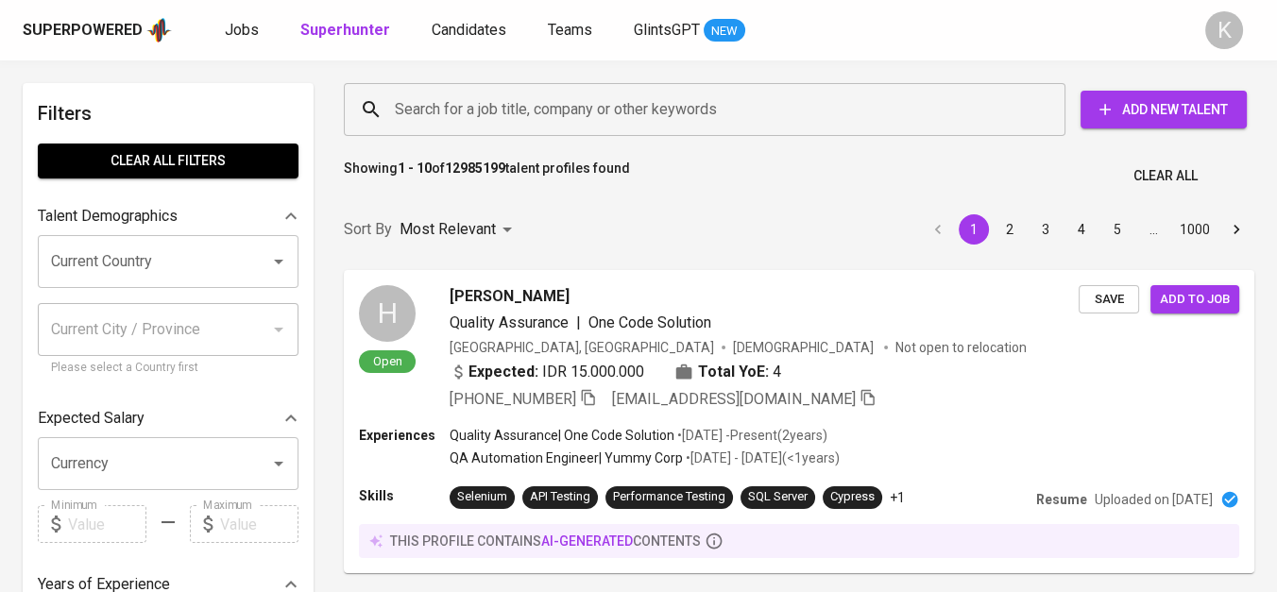
click at [515, 113] on input "Search for a job title, company or other keywords" at bounding box center [709, 110] width 638 height 36
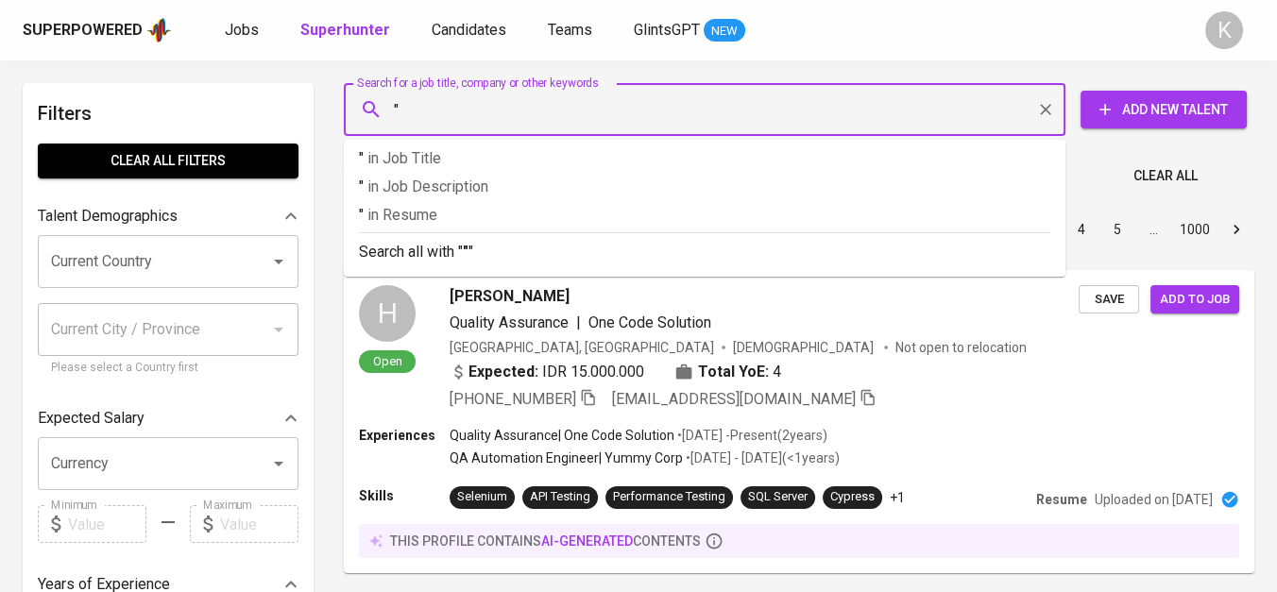
paste input "Daeshin Transportation"
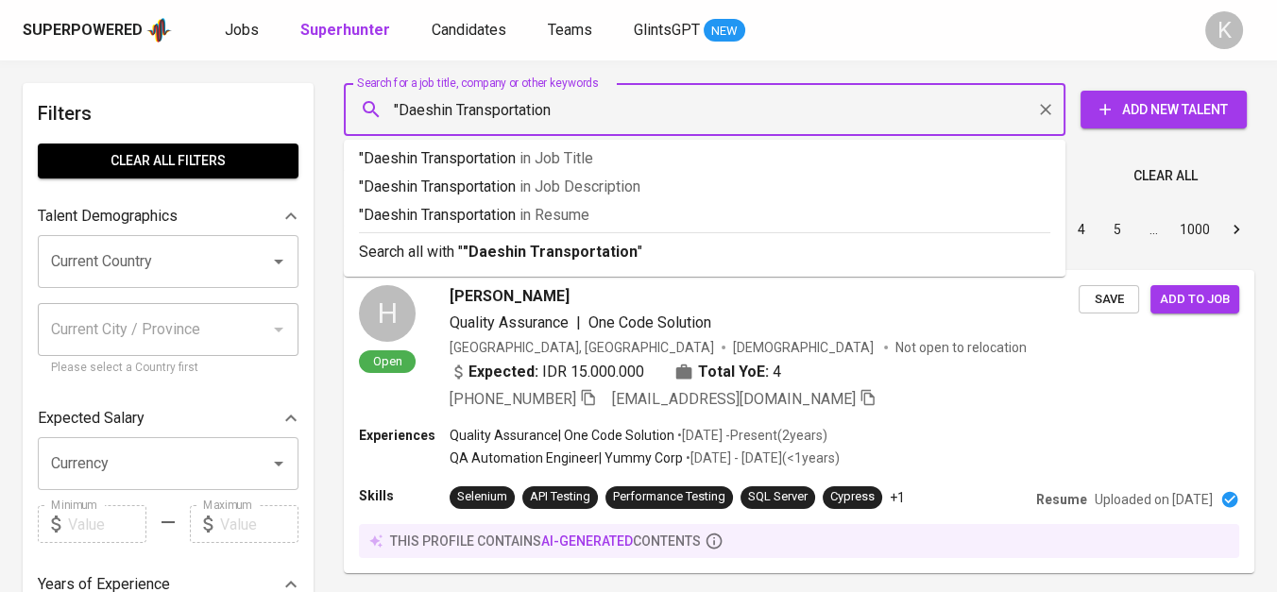
type input ""Daeshin Transportation""
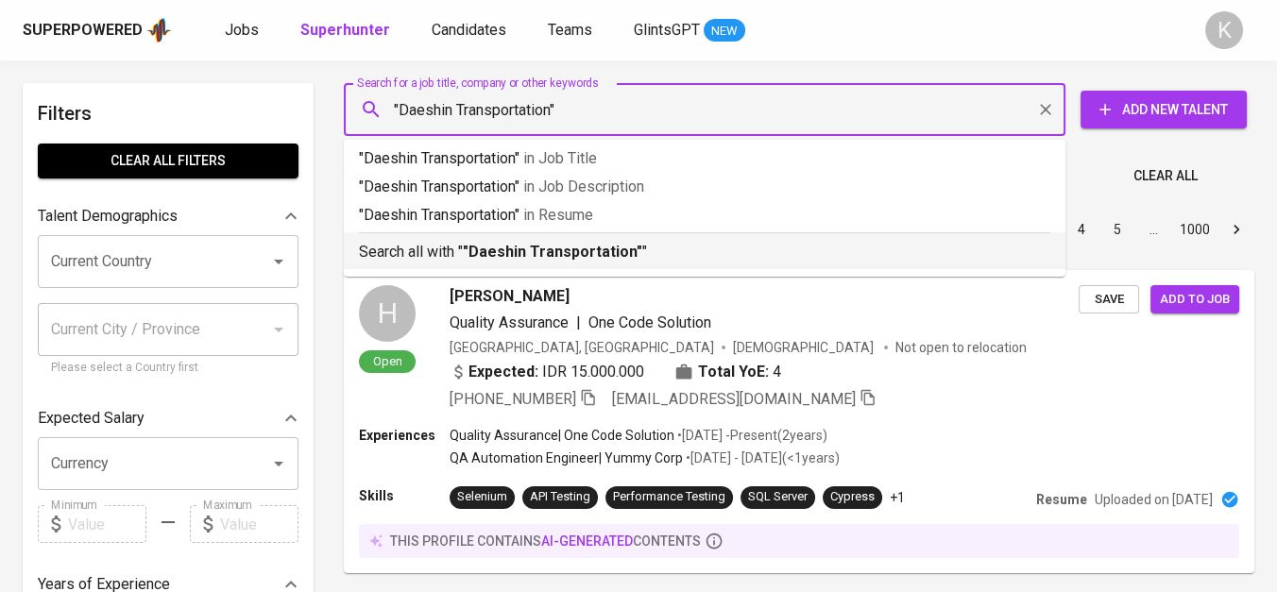
click at [580, 250] on b ""Daeshin Transportation"" at bounding box center [552, 252] width 179 height 18
click at [617, 250] on div "Sort By Most Relevant MOST_RELEVANT 1 2 3 4 5 … 1000" at bounding box center [798, 230] width 933 height 58
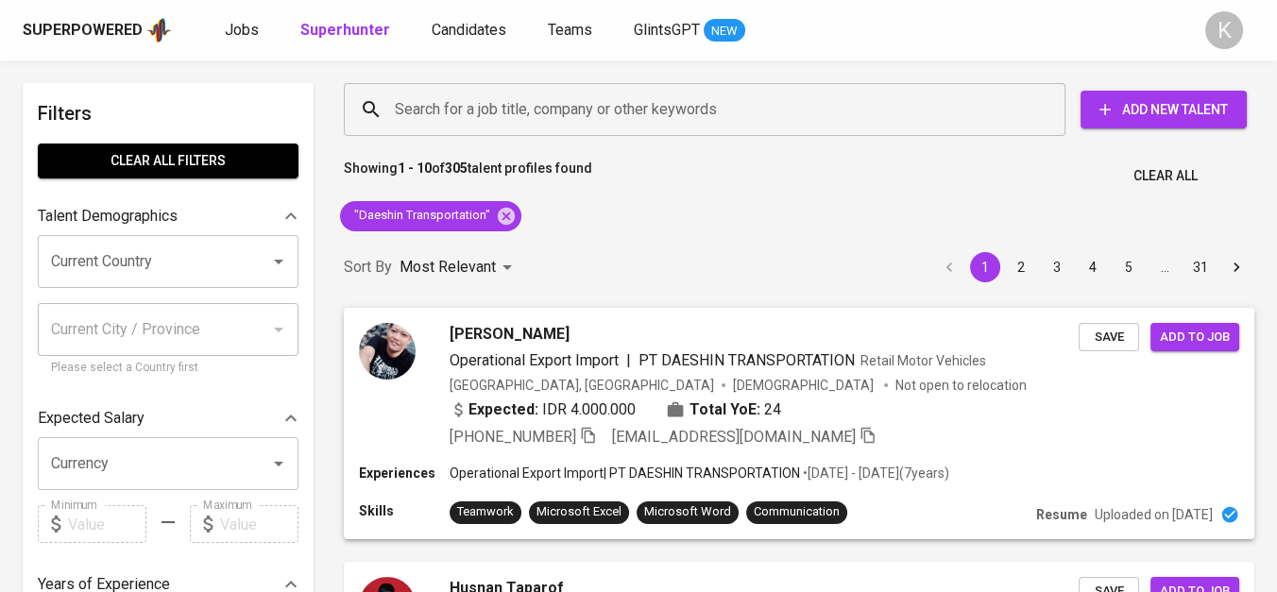
scroll to position [210, 0]
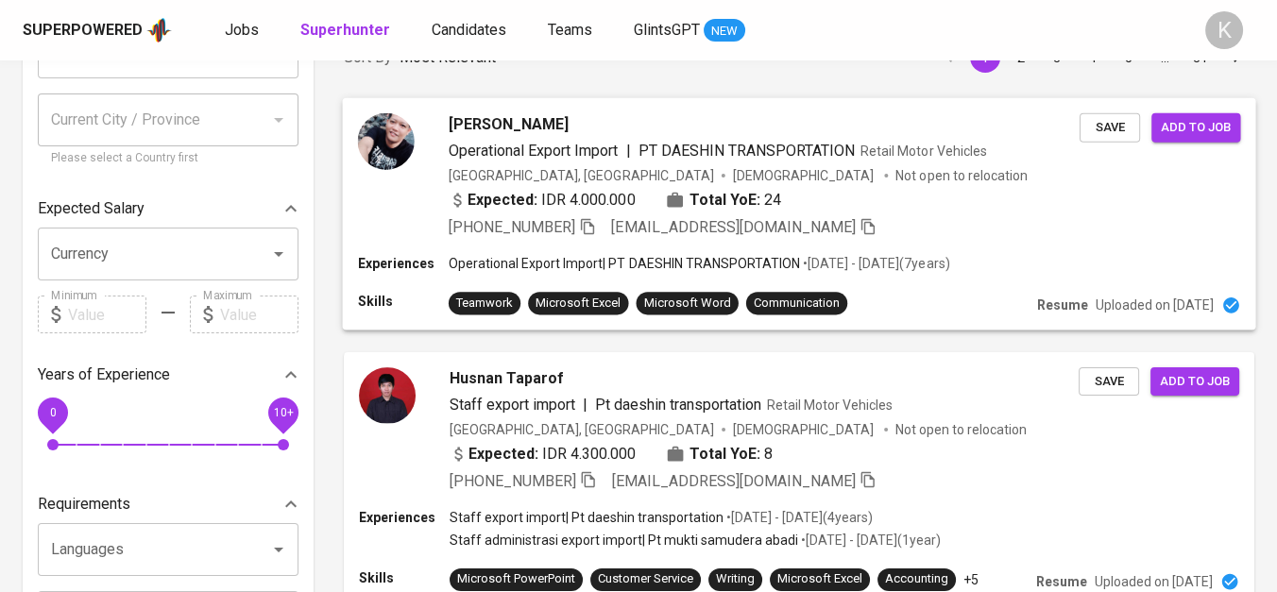
click at [593, 218] on icon "button" at bounding box center [587, 226] width 13 height 16
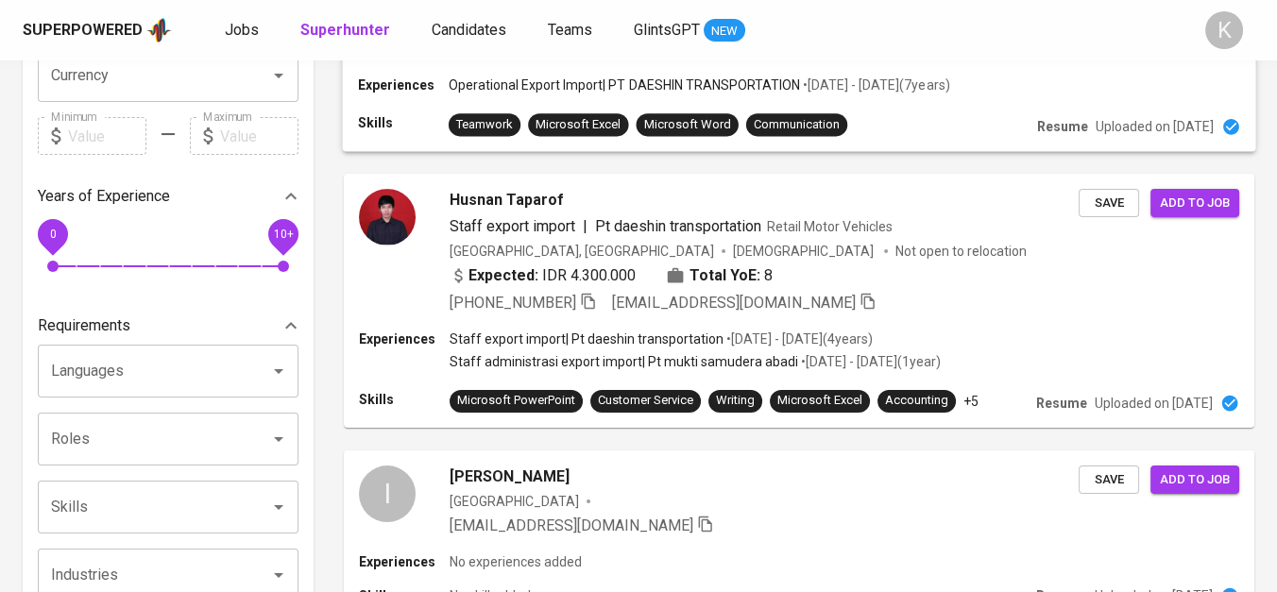
scroll to position [419, 0]
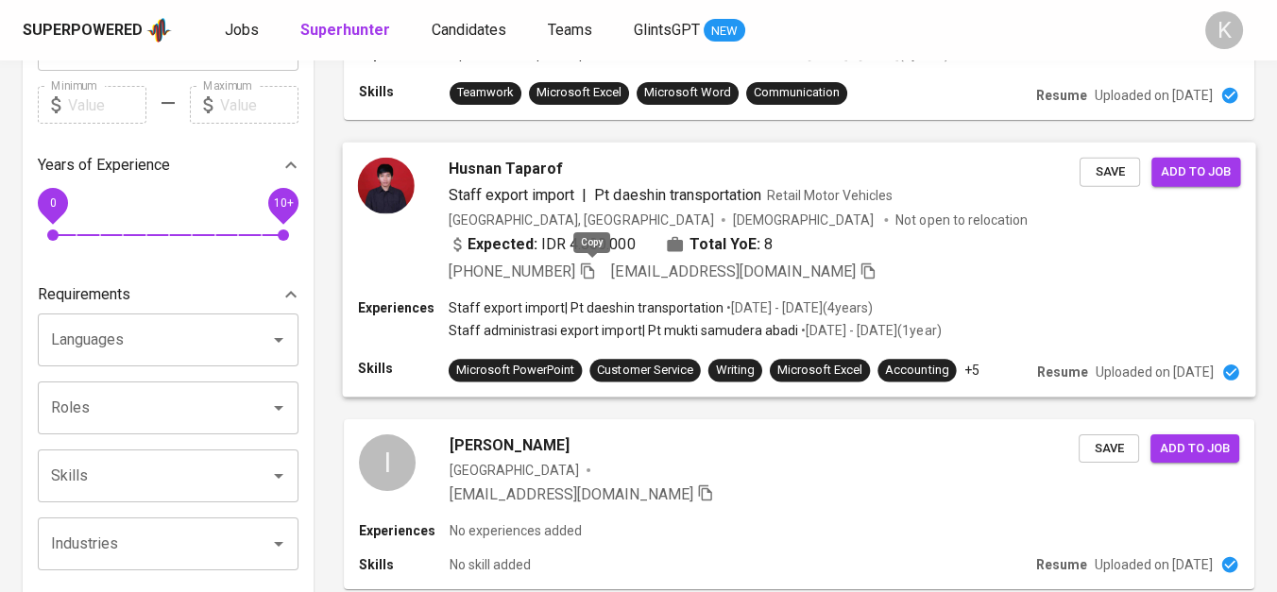
click at [596, 262] on icon "button" at bounding box center [587, 270] width 17 height 17
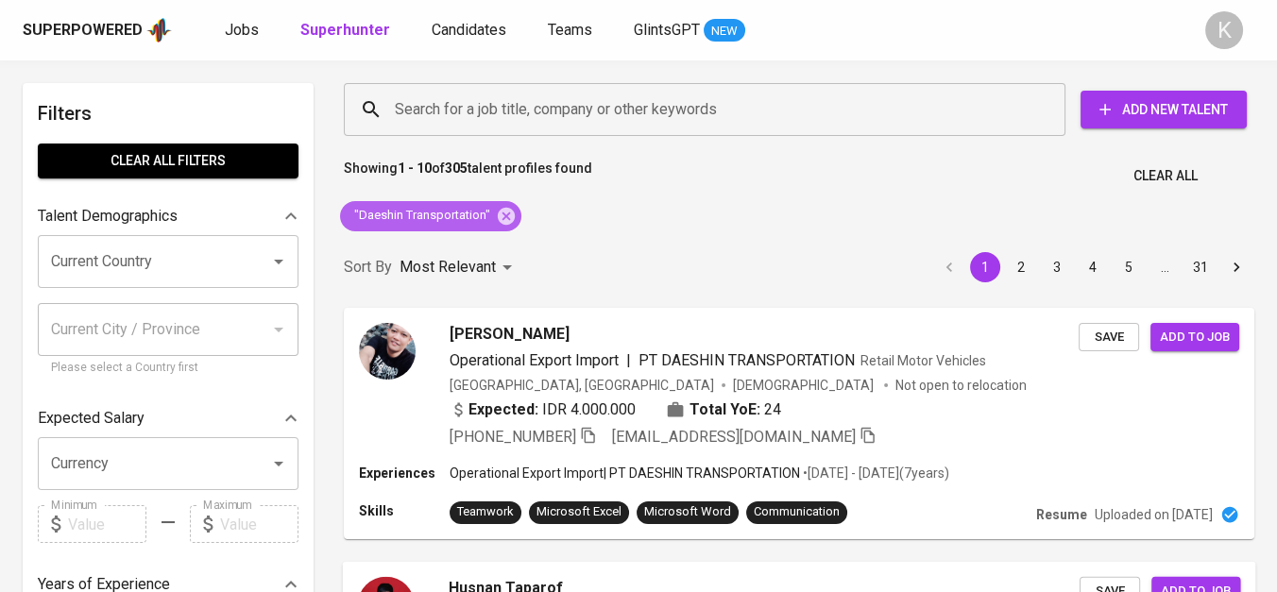
click at [504, 203] on div ""Daeshin Transportation"" at bounding box center [430, 216] width 181 height 30
click at [506, 211] on icon at bounding box center [506, 215] width 17 height 17
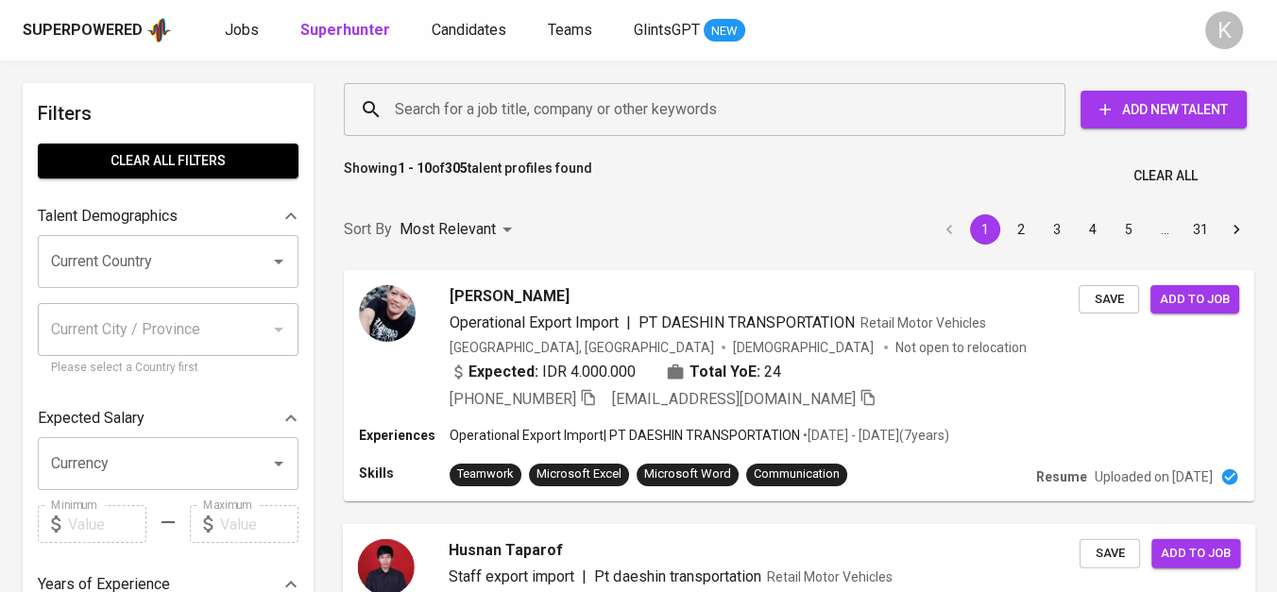
click at [470, 107] on input "Search for a job title, company or other keywords" at bounding box center [709, 110] width 638 height 36
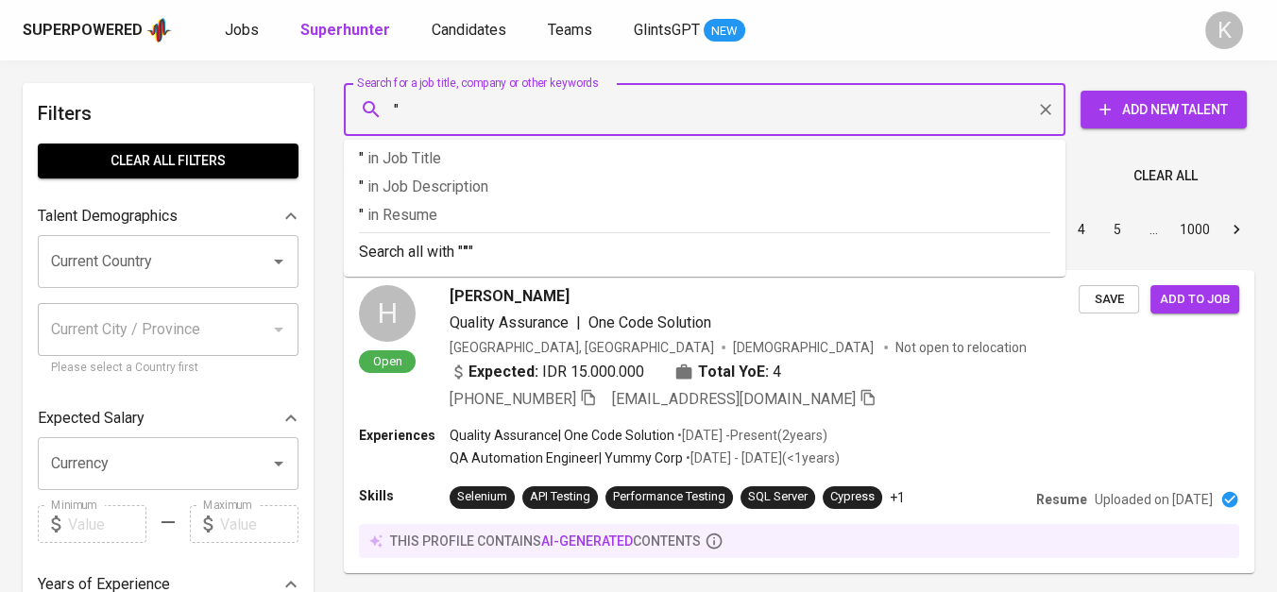
paste input "Gapura Intan Mandiri"
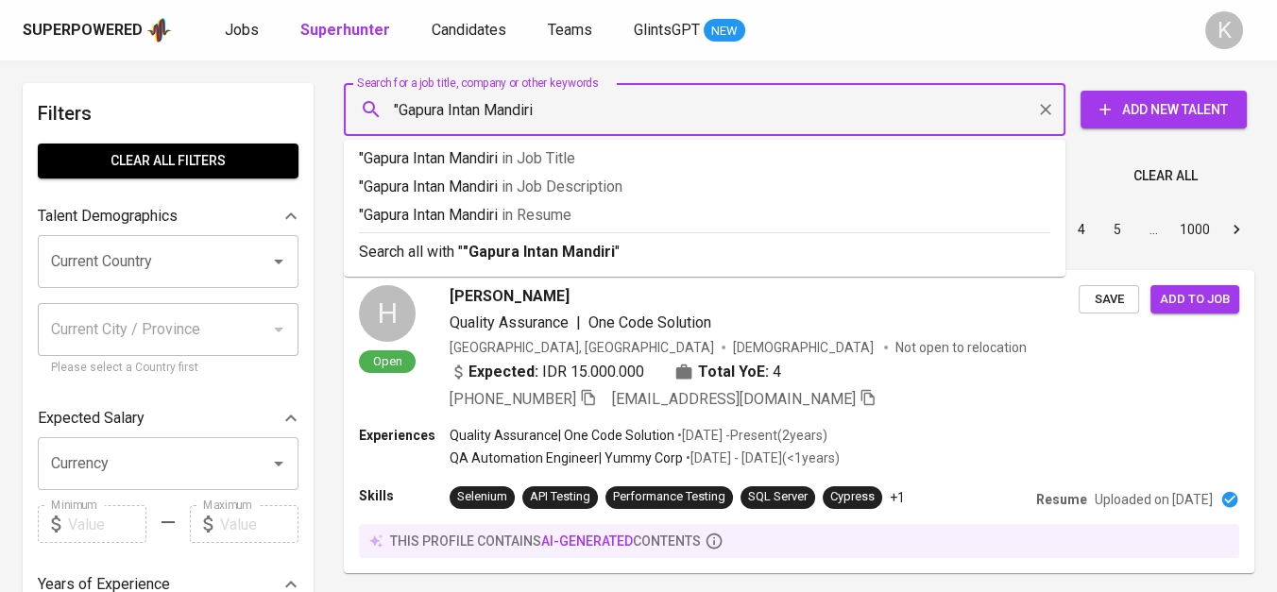
type input ""Gapura Intan Mandiri""
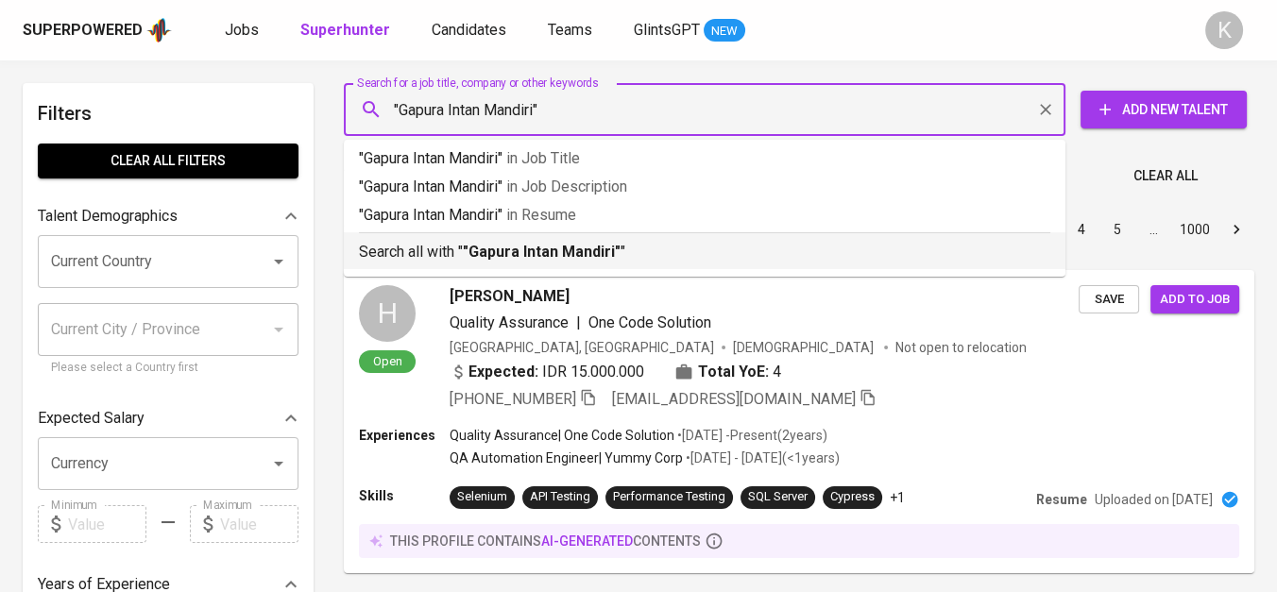
click at [531, 253] on b ""Gapura Intan Mandiri"" at bounding box center [542, 252] width 158 height 18
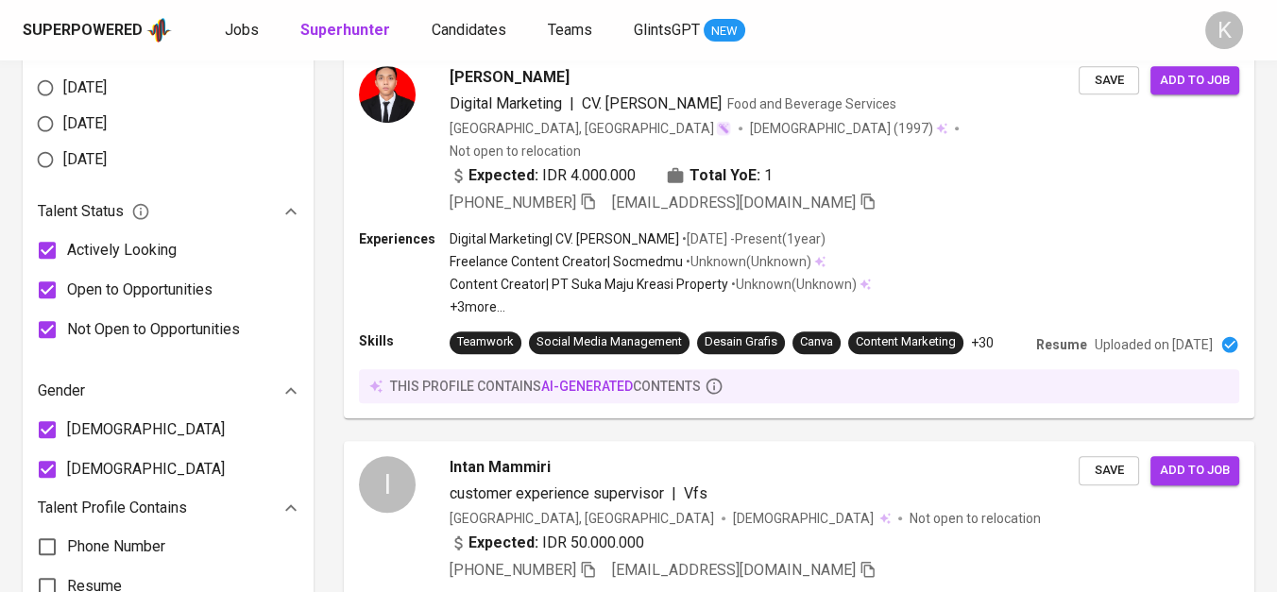
scroll to position [1049, 0]
